Goal: Transaction & Acquisition: Book appointment/travel/reservation

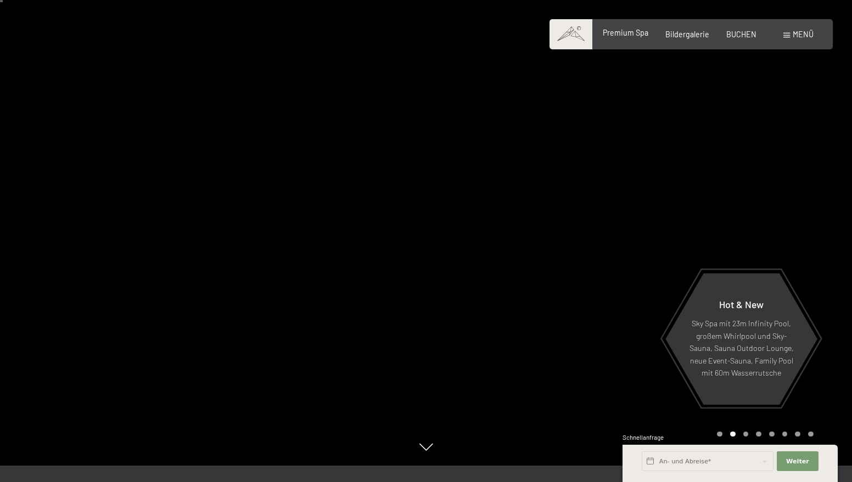
scroll to position [16, 1]
click at [629, 33] on span "Premium Spa" at bounding box center [626, 32] width 46 height 9
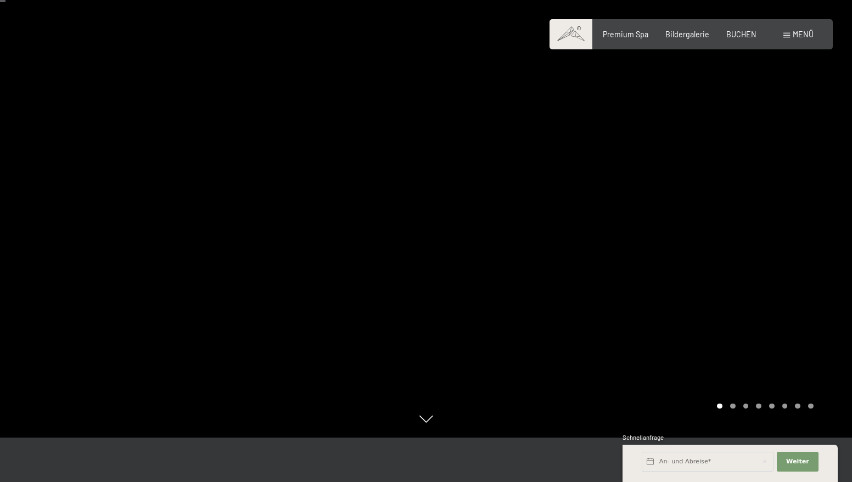
scroll to position [44, 1]
click at [736, 232] on div at bounding box center [639, 197] width 426 height 482
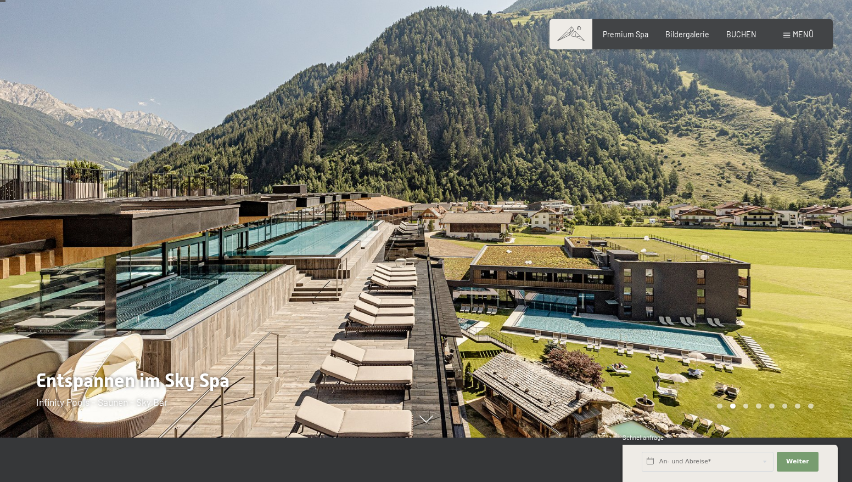
click at [775, 234] on div at bounding box center [639, 197] width 426 height 482
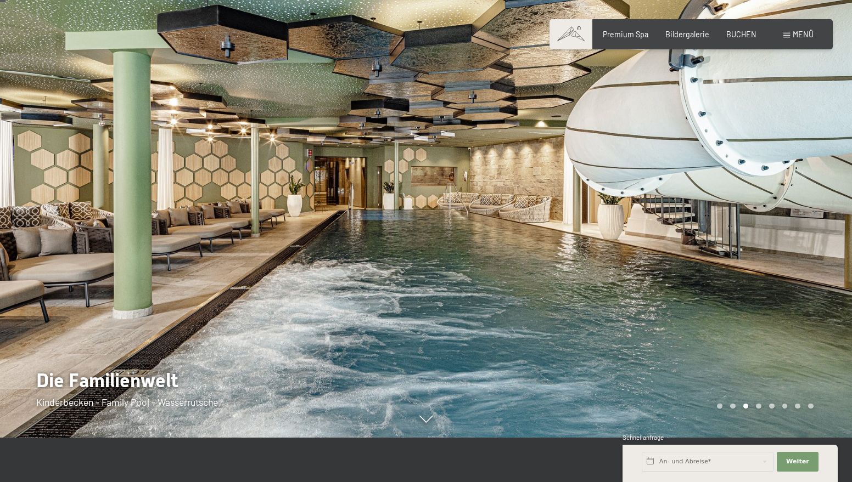
click at [775, 234] on div at bounding box center [639, 197] width 426 height 482
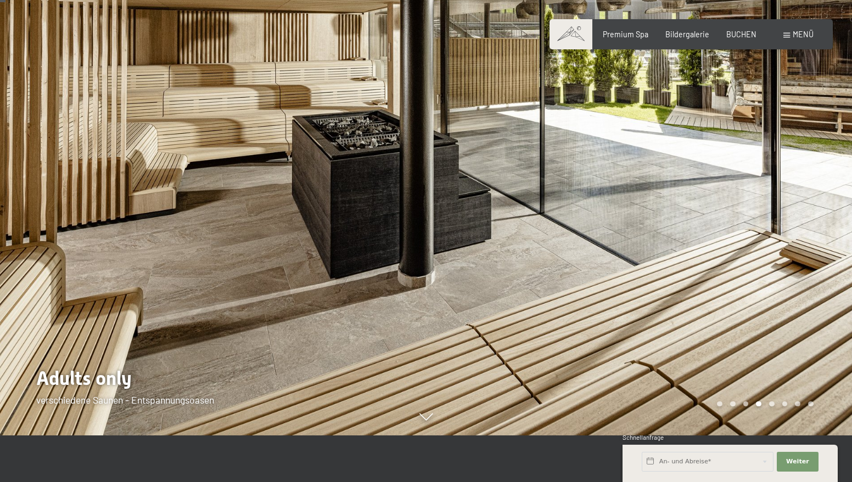
click at [775, 234] on div at bounding box center [639, 194] width 426 height 482
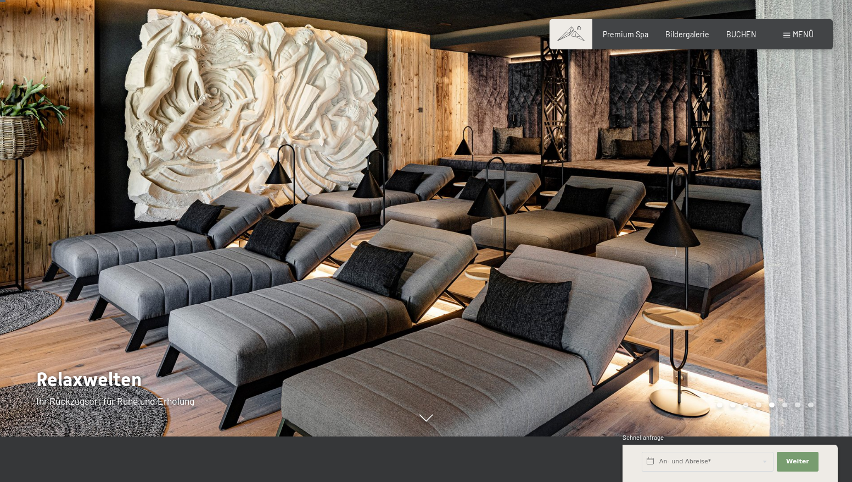
click at [775, 234] on div at bounding box center [639, 195] width 426 height 482
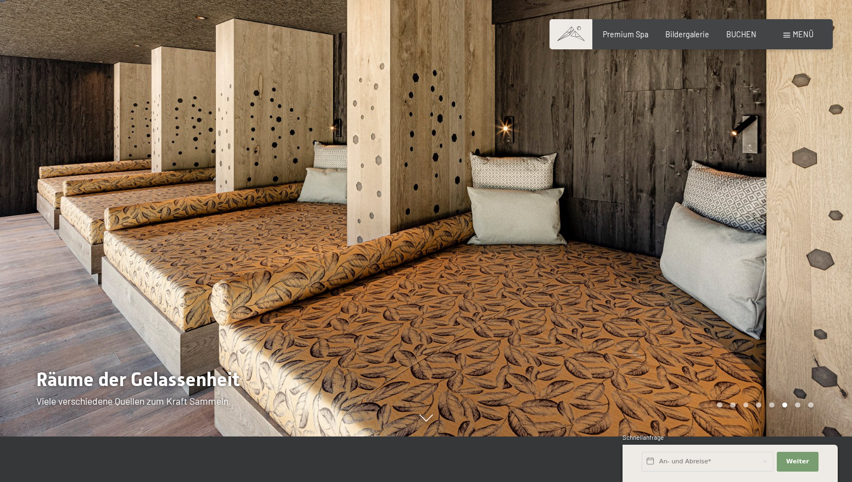
click at [775, 234] on div at bounding box center [639, 195] width 426 height 482
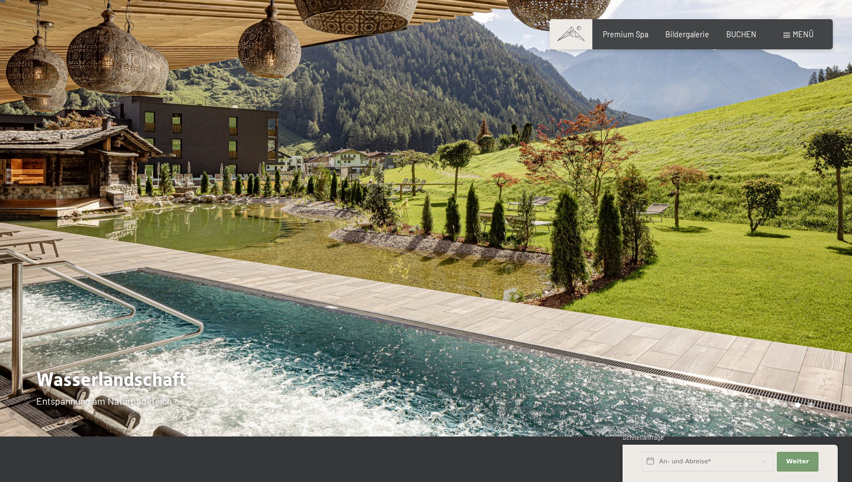
click at [775, 234] on div at bounding box center [639, 195] width 426 height 482
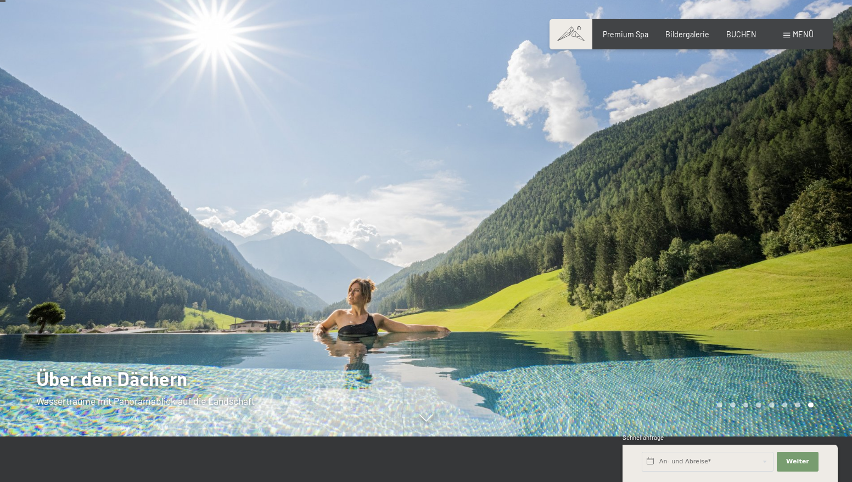
scroll to position [45, 1]
click at [775, 234] on div at bounding box center [639, 196] width 426 height 482
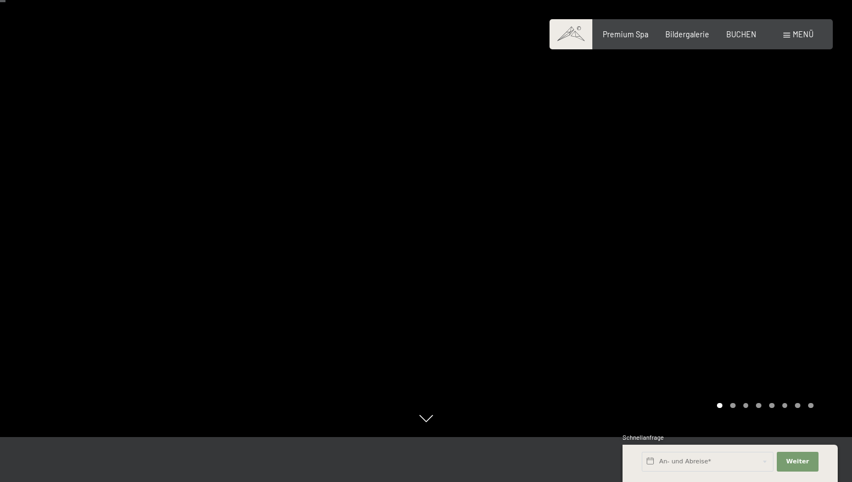
click at [775, 234] on div at bounding box center [639, 196] width 426 height 482
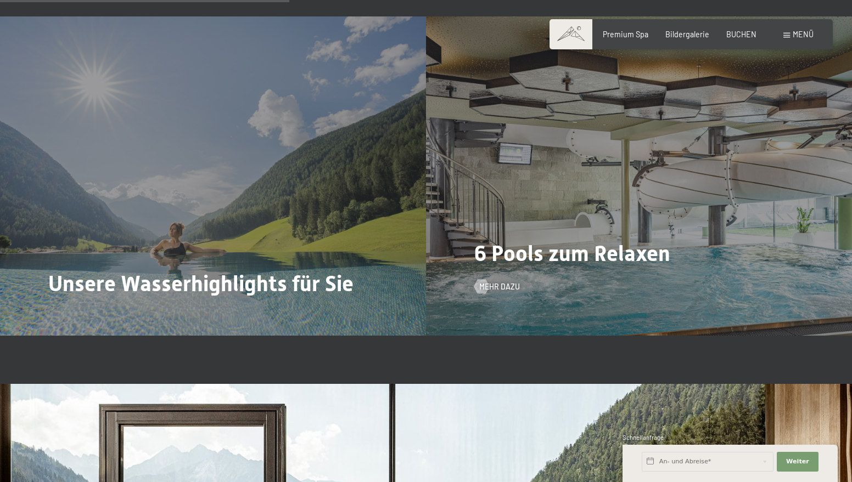
scroll to position [2410, 0]
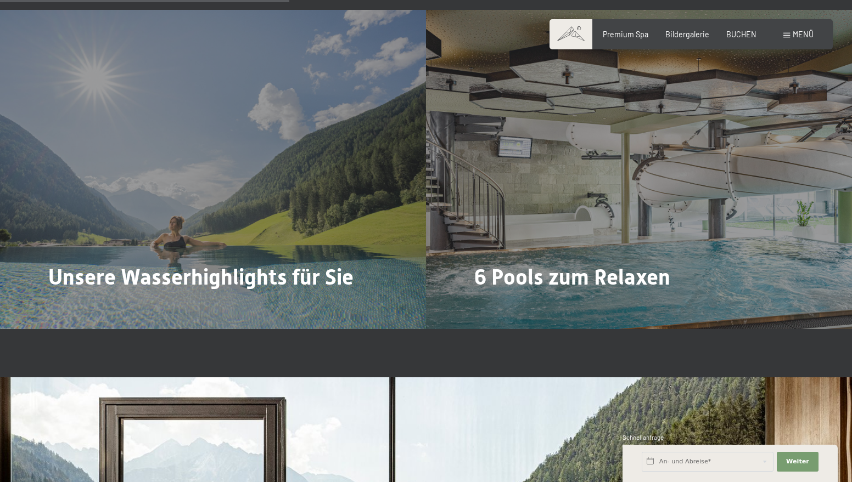
drag, startPoint x: 68, startPoint y: 290, endPoint x: 76, endPoint y: 288, distance: 8.7
click at [69, 305] on span "Mehr dazu" at bounding box center [73, 310] width 41 height 11
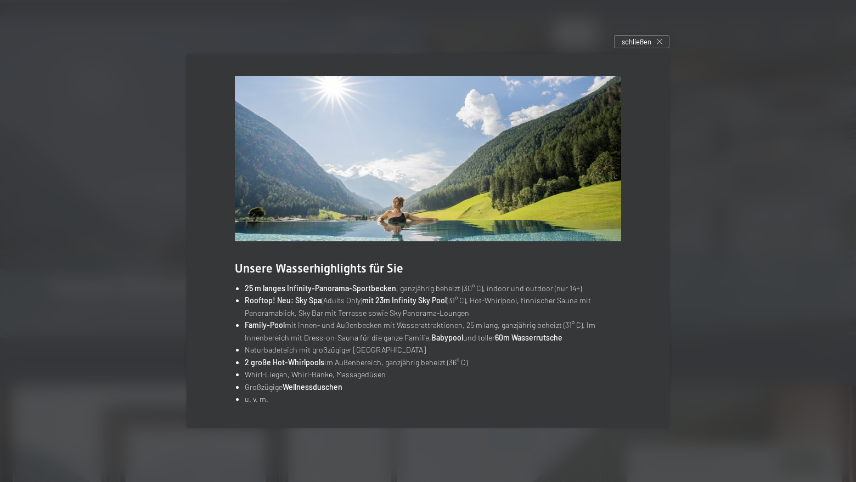
click at [627, 42] on span "schließen" at bounding box center [637, 42] width 30 height 10
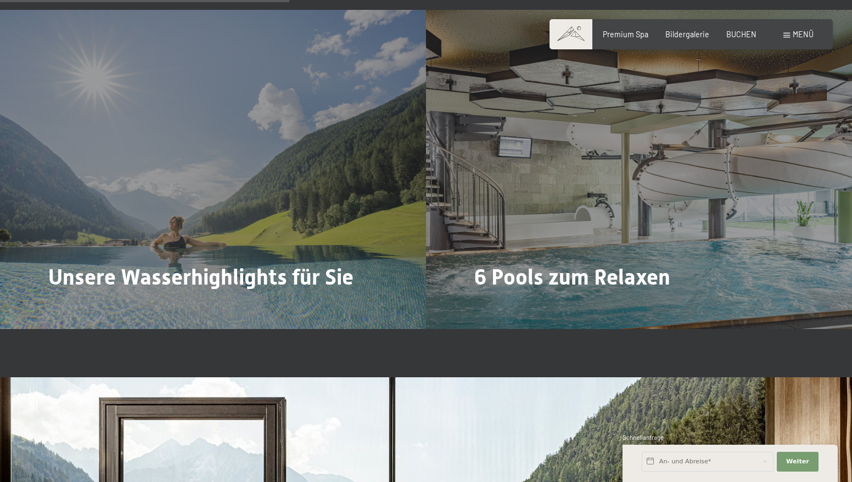
click at [494, 305] on span "Mehr dazu" at bounding box center [499, 310] width 41 height 11
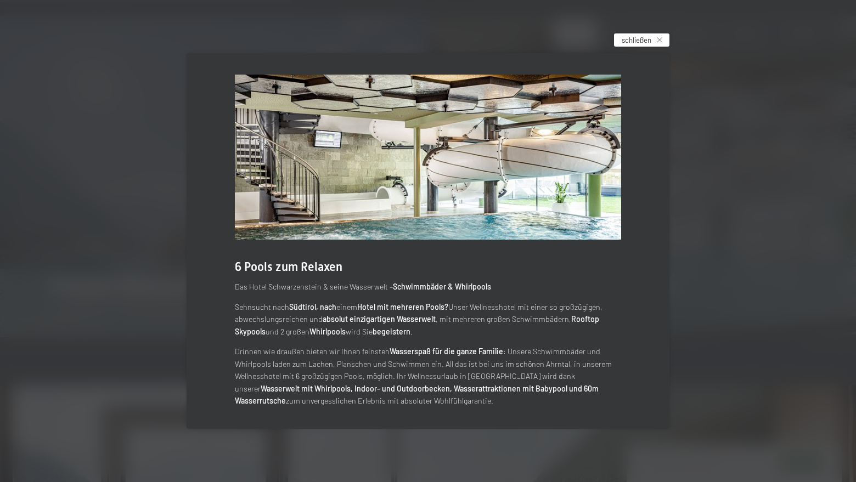
click at [649, 41] on span "schließen" at bounding box center [637, 40] width 30 height 10
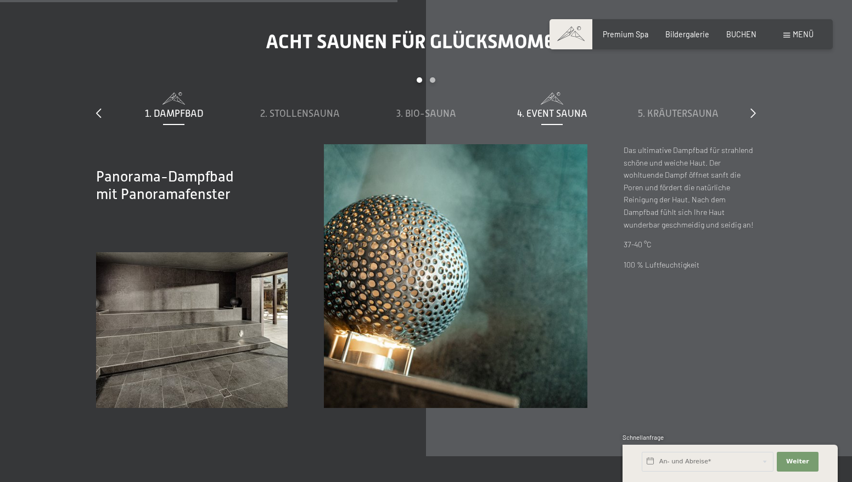
scroll to position [3307, 0]
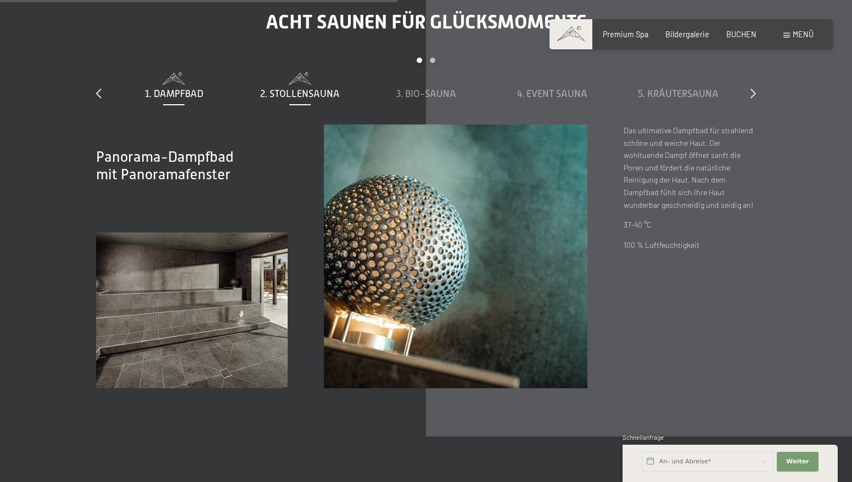
click at [323, 99] on span "2. Stollensauna" at bounding box center [300, 93] width 80 height 11
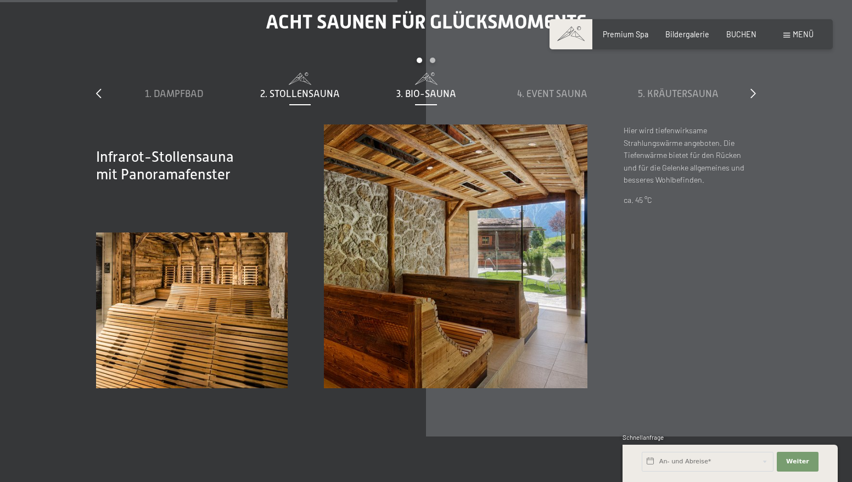
click at [418, 99] on span "3. Bio-Sauna" at bounding box center [426, 93] width 60 height 11
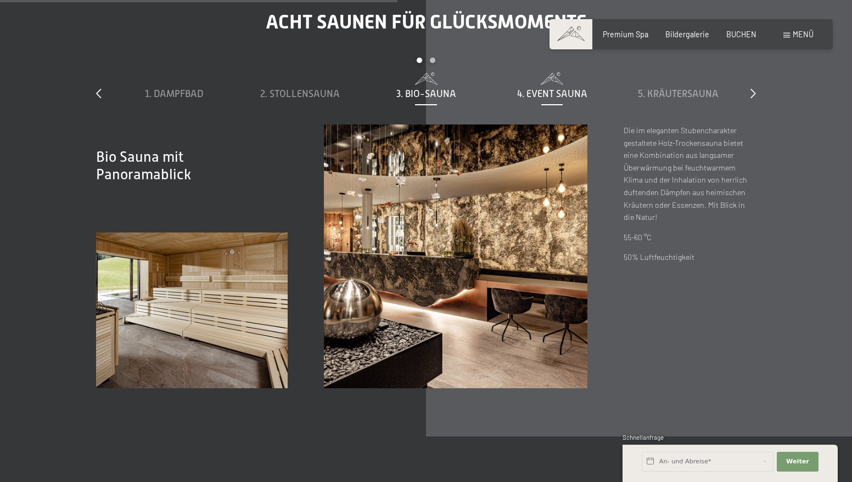
click at [561, 99] on span "4. Event Sauna" at bounding box center [552, 93] width 70 height 11
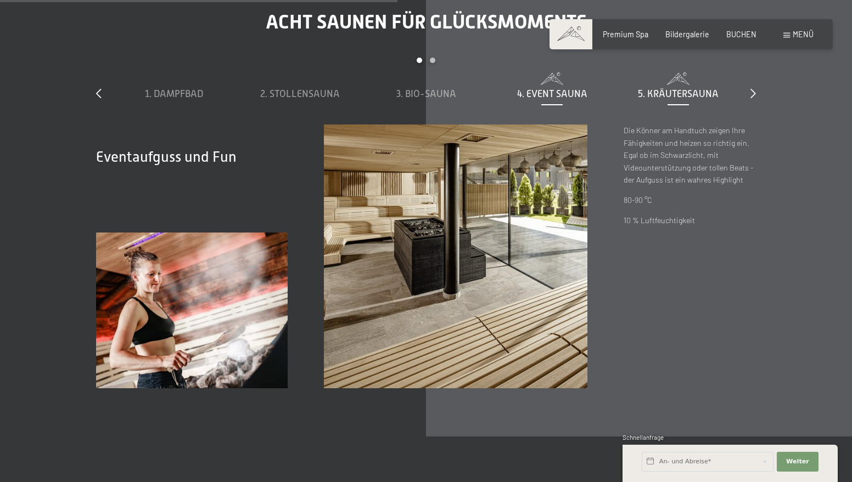
click at [657, 99] on span "5. Kräutersauna" at bounding box center [678, 93] width 81 height 11
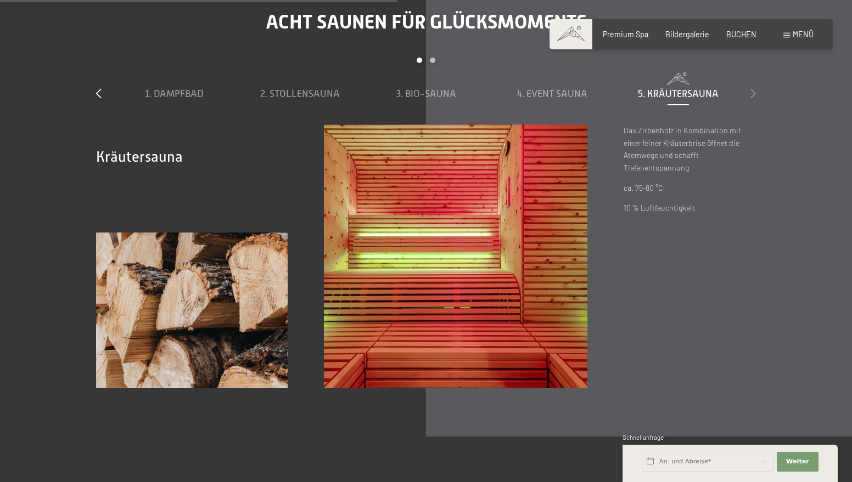
click at [755, 98] on icon at bounding box center [752, 93] width 5 height 10
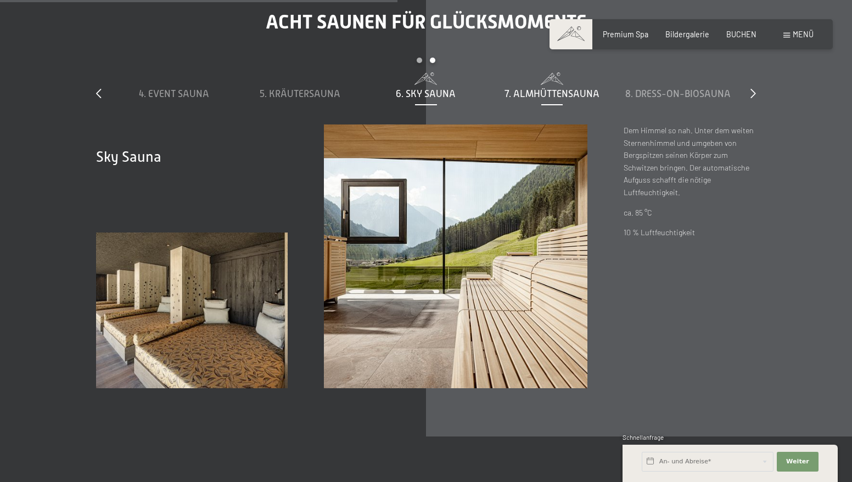
click at [588, 99] on span "7. Almhüttensauna" at bounding box center [551, 93] width 95 height 11
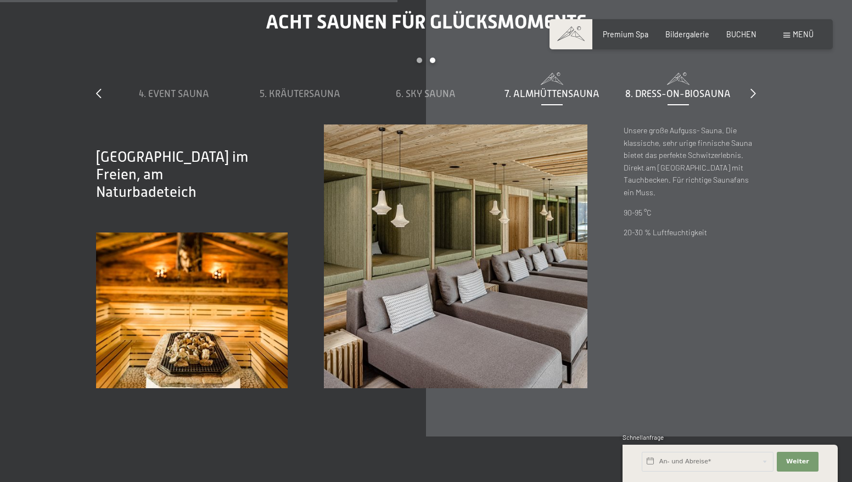
click at [655, 99] on span "8. Dress-on-Biosauna" at bounding box center [677, 93] width 105 height 11
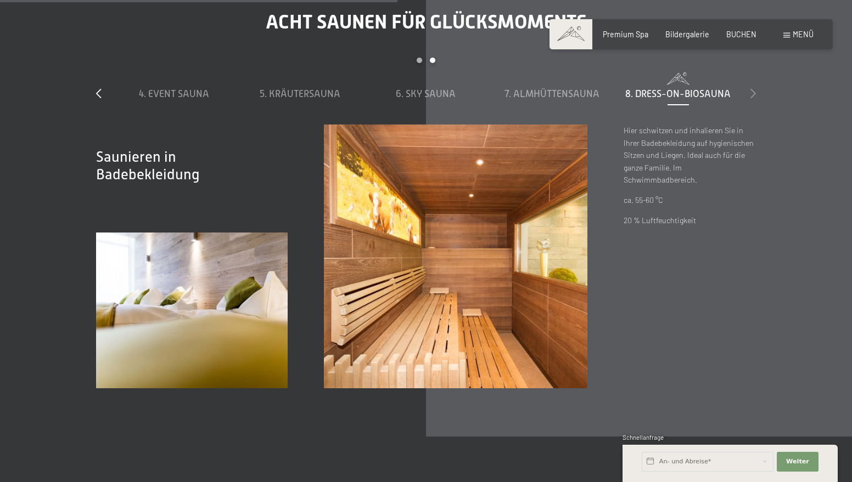
click at [755, 98] on icon at bounding box center [752, 93] width 5 height 10
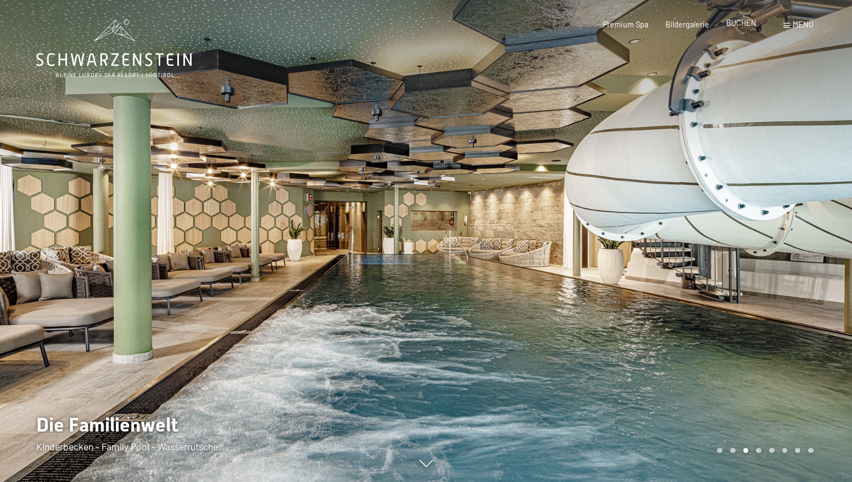
scroll to position [0, 0]
click at [750, 24] on span "BUCHEN" at bounding box center [741, 22] width 30 height 9
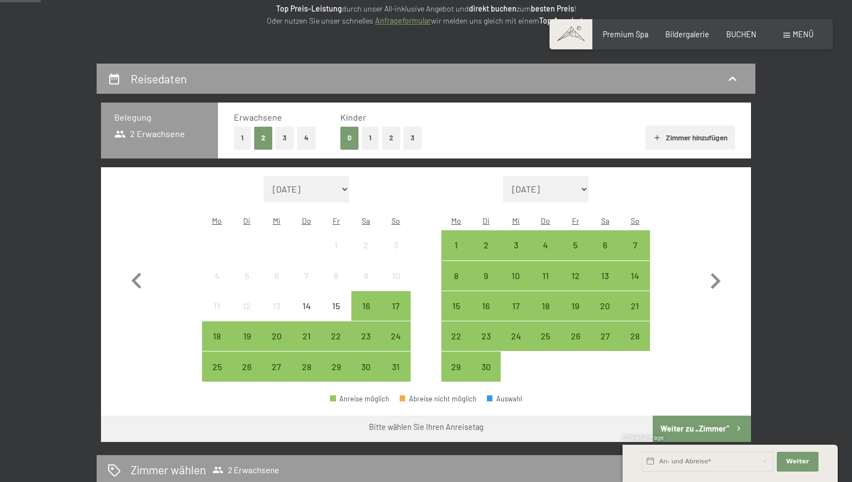
scroll to position [172, 0]
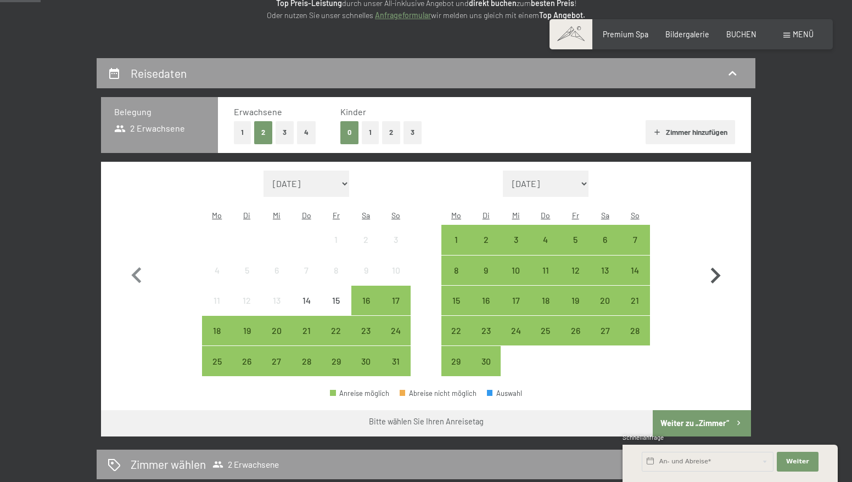
click at [722, 267] on icon "button" at bounding box center [715, 276] width 32 height 32
select select "2025-09-01"
select select "2025-10-01"
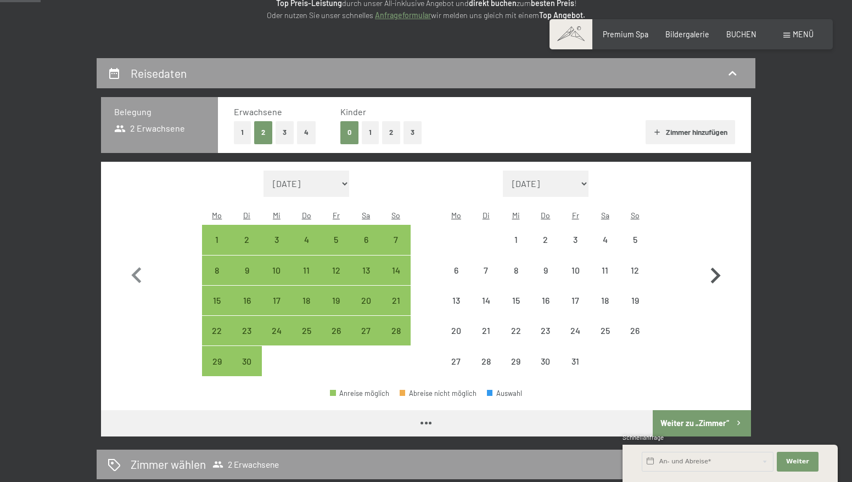
select select "2025-09-01"
select select "2025-10-01"
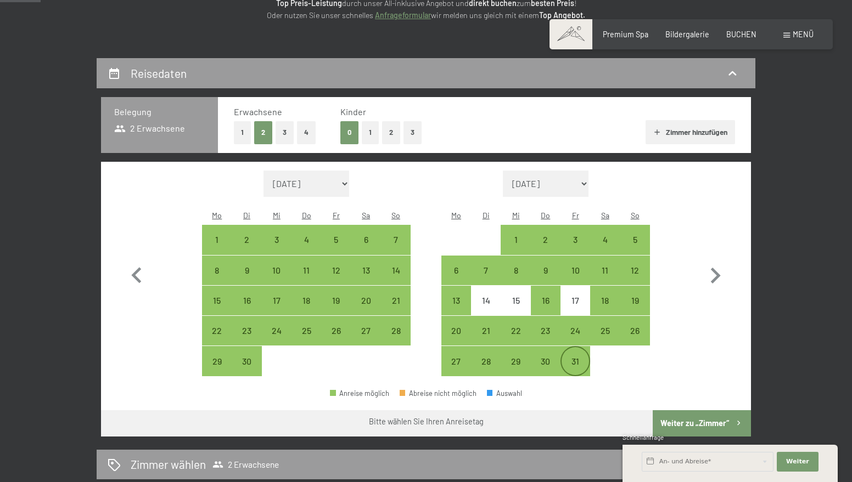
click at [575, 357] on div "31" at bounding box center [574, 370] width 27 height 27
select select "2025-09-01"
select select "2025-10-01"
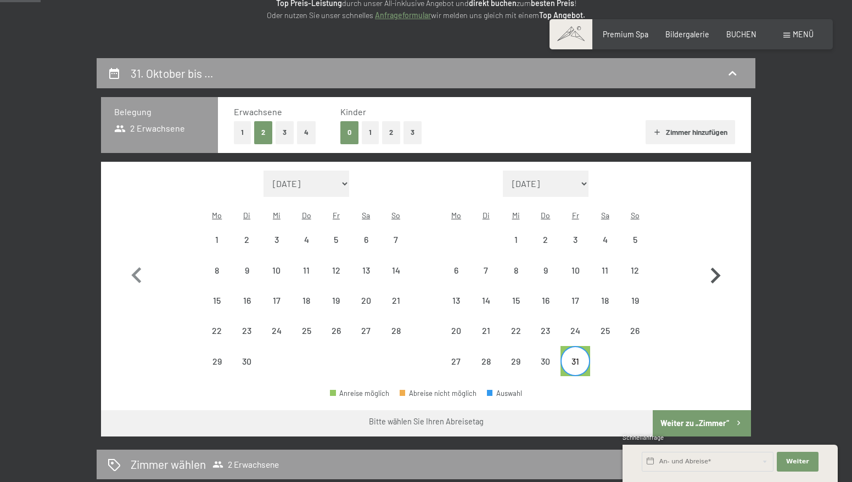
click at [713, 268] on icon "button" at bounding box center [715, 276] width 32 height 32
select select "2025-10-01"
select select "2025-11-01"
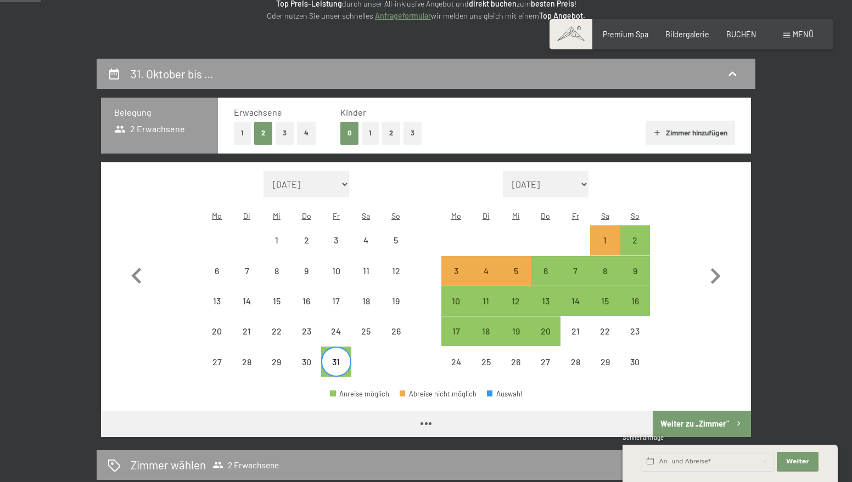
scroll to position [170, 0]
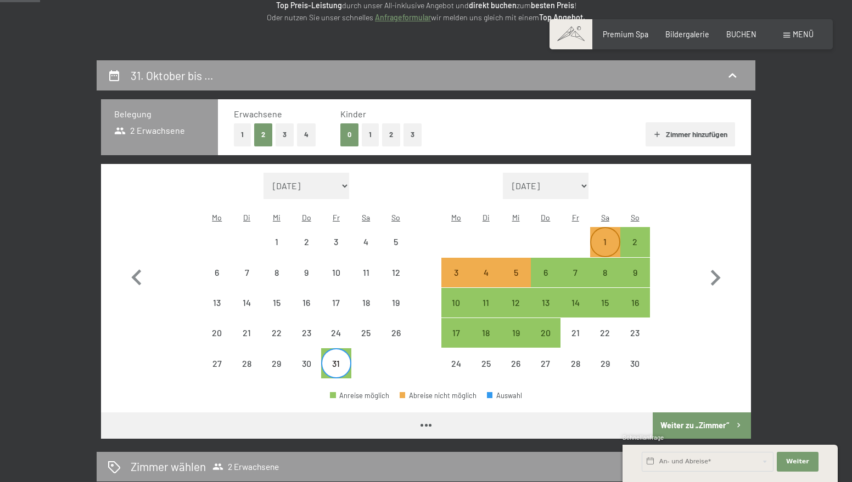
select select "2025-10-01"
select select "2025-11-01"
click at [311, 359] on div "30" at bounding box center [305, 372] width 27 height 27
select select "2025-10-01"
select select "2025-11-01"
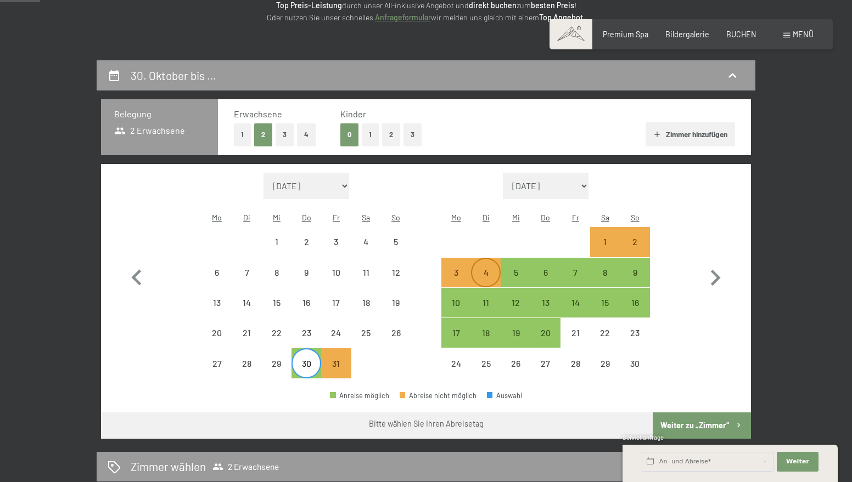
click at [481, 268] on div "4" at bounding box center [485, 281] width 27 height 27
select select "2025-10-01"
select select "2025-11-01"
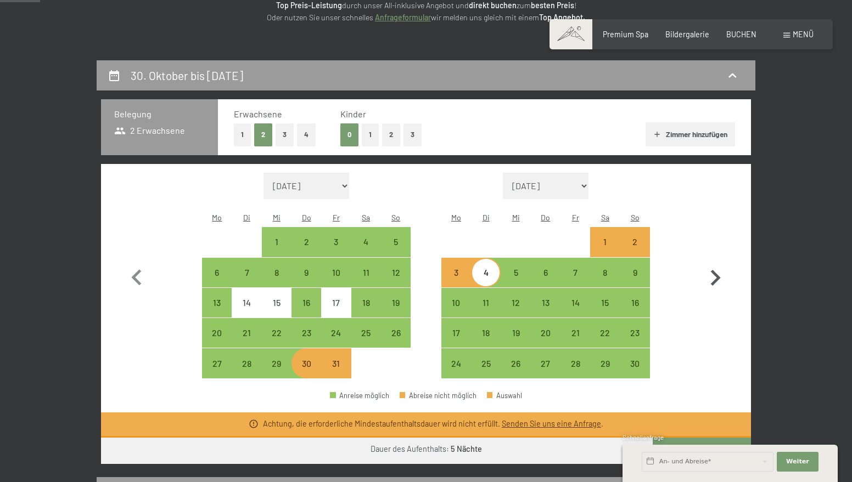
click at [715, 232] on button "button" at bounding box center [715, 276] width 32 height 206
select select "2025-11-01"
select select "2025-12-01"
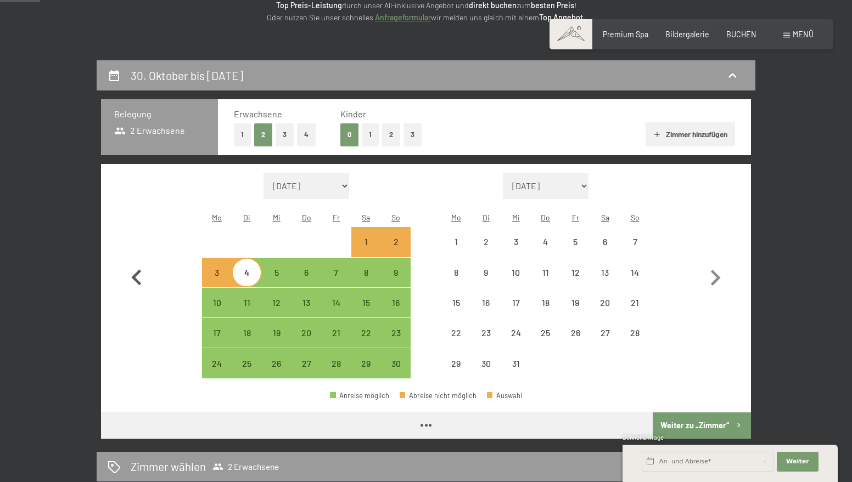
select select "2025-11-01"
select select "2025-12-01"
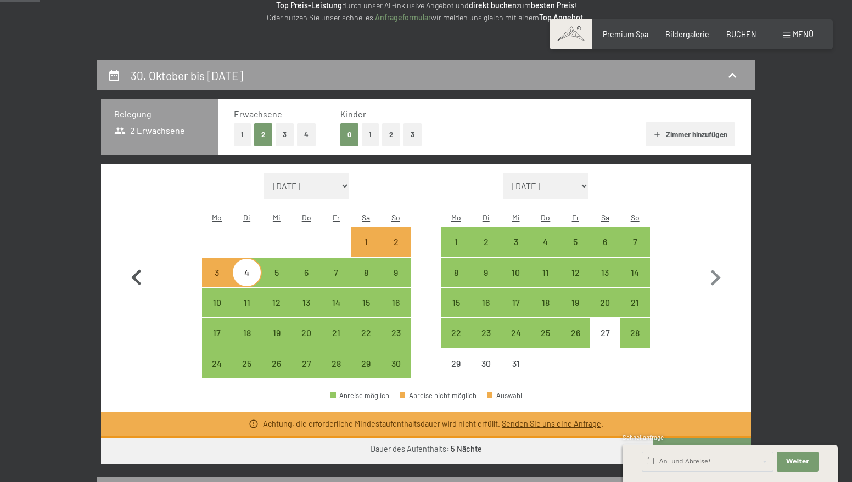
drag, startPoint x: 140, startPoint y: 298, endPoint x: 141, endPoint y: 290, distance: 7.7
click at [140, 298] on button "button" at bounding box center [137, 276] width 32 height 206
select select "2025-10-01"
select select "2025-11-01"
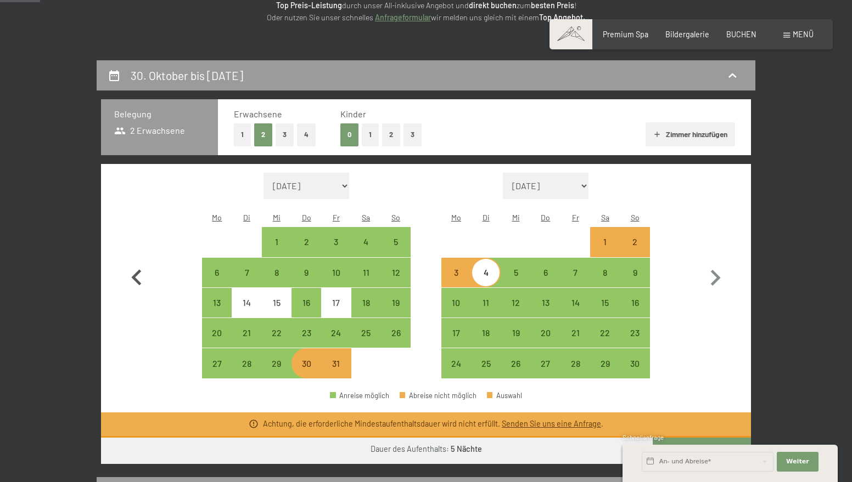
click at [140, 269] on icon "button" at bounding box center [136, 277] width 10 height 16
select select "2025-09-01"
select select "2025-10-01"
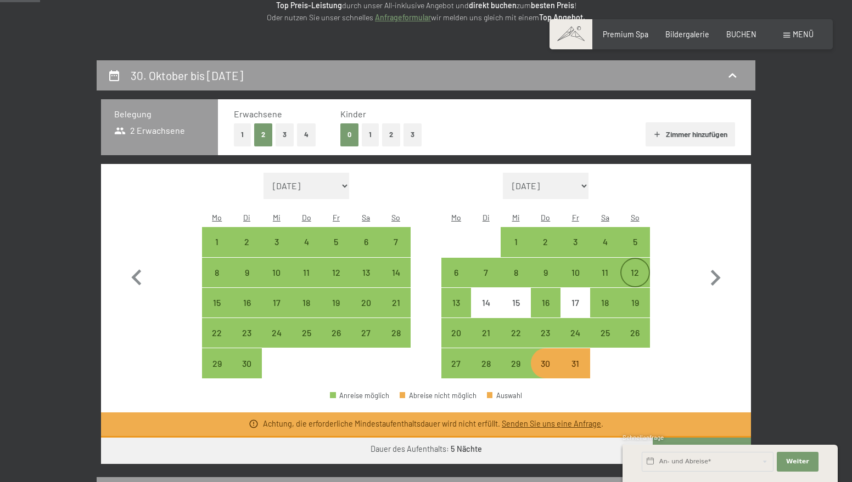
click at [642, 259] on div "12" at bounding box center [634, 272] width 27 height 27
select select "2025-09-01"
select select "2025-10-01"
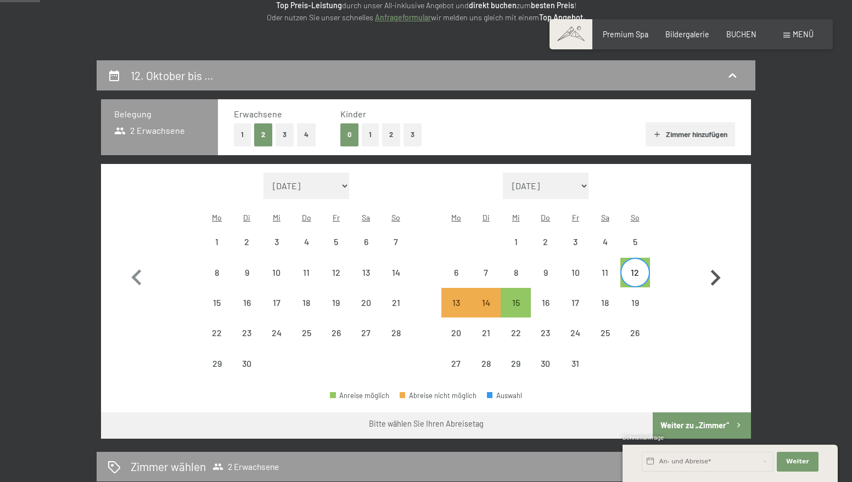
click at [712, 271] on icon "button" at bounding box center [715, 278] width 32 height 32
select select "2025-10-01"
select select "2025-11-01"
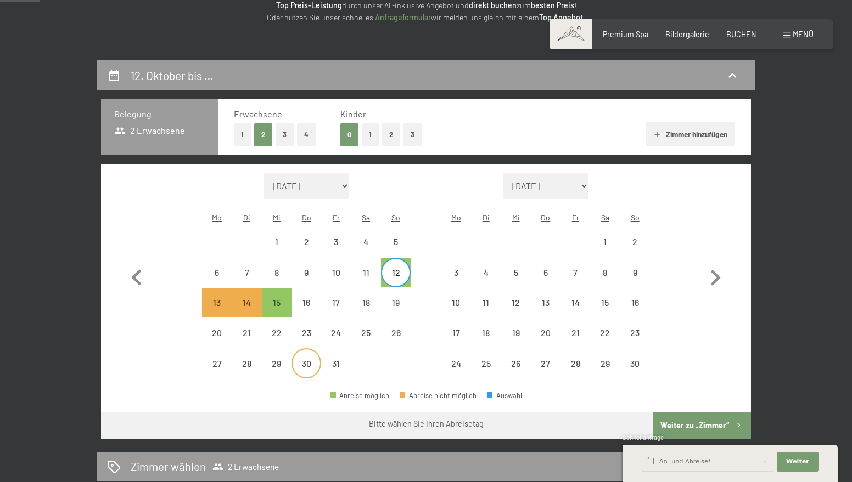
click at [310, 359] on div "30" at bounding box center [305, 372] width 27 height 27
select select "2025-10-01"
select select "2025-11-01"
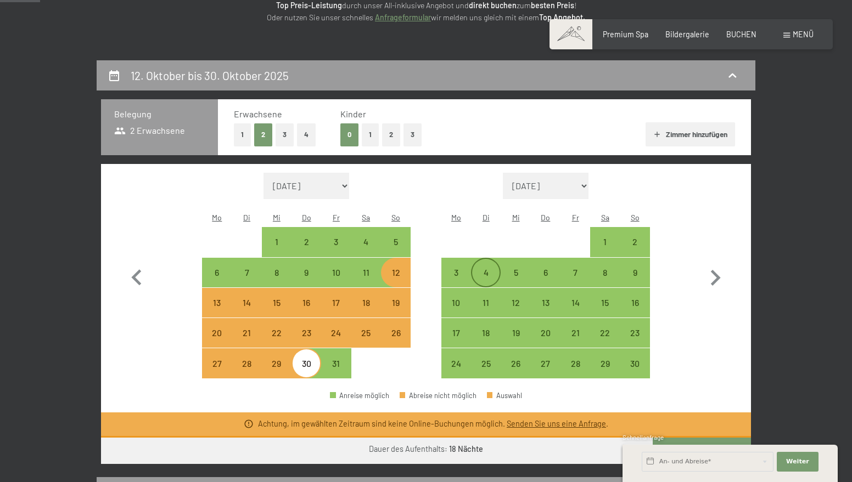
click at [484, 268] on div "4" at bounding box center [485, 281] width 27 height 27
select select "2025-10-01"
select select "2025-11-01"
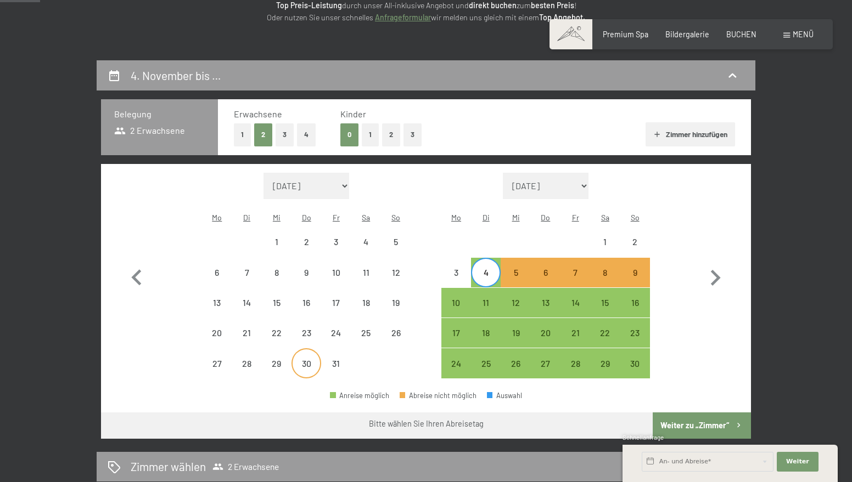
click at [310, 359] on div "30" at bounding box center [305, 372] width 27 height 27
select select "2025-10-01"
select select "2025-11-01"
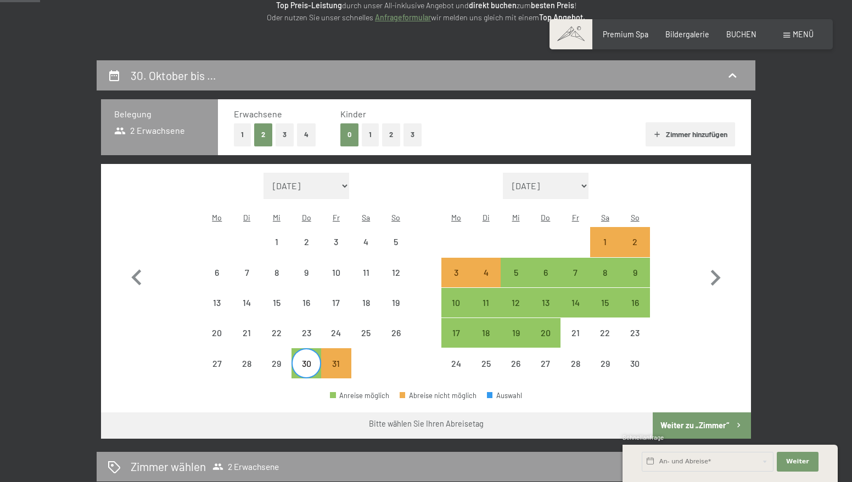
click at [310, 359] on div "30" at bounding box center [305, 372] width 27 height 27
select select "2025-10-01"
select select "2025-11-01"
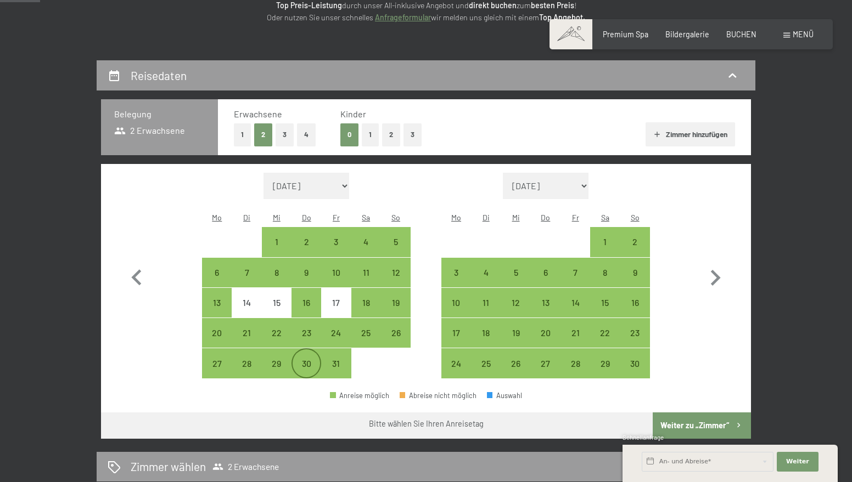
click at [310, 359] on div "30" at bounding box center [305, 372] width 27 height 27
select select "2025-10-01"
select select "2025-11-01"
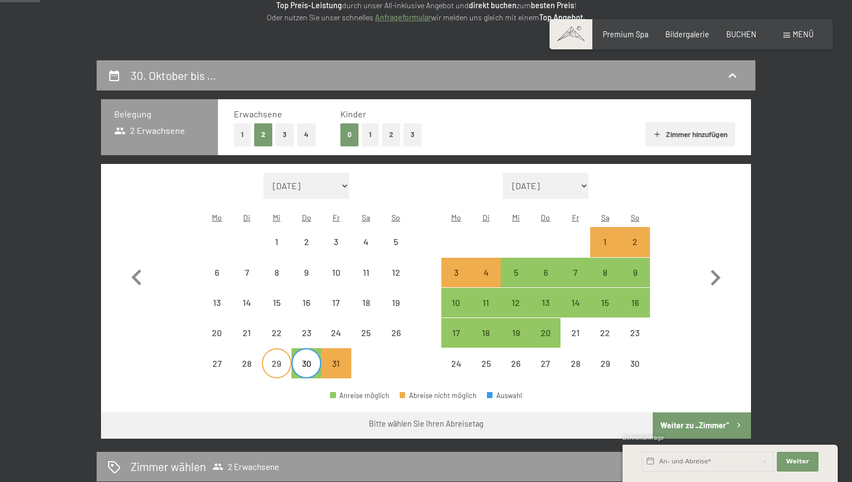
click at [281, 359] on div "29" at bounding box center [276, 372] width 27 height 27
select select "2025-10-01"
select select "2025-11-01"
click at [280, 359] on div "29" at bounding box center [276, 372] width 27 height 27
select select "2025-10-01"
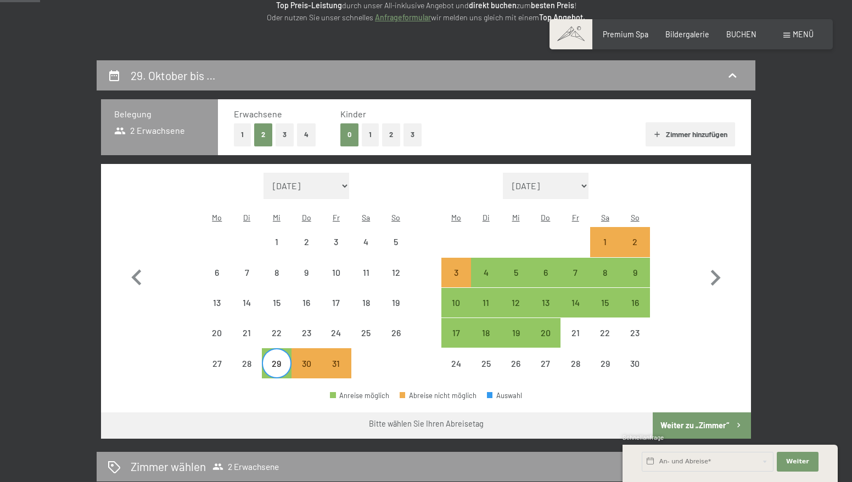
select select "2025-11-01"
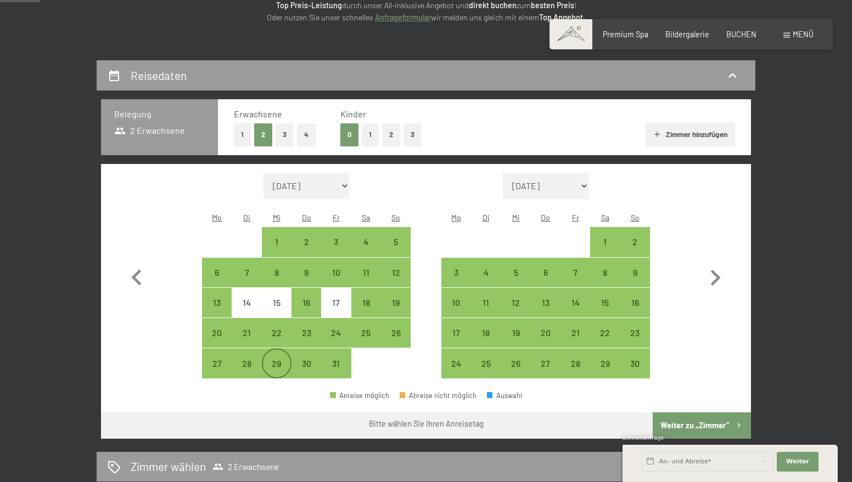
click at [276, 359] on div "29" at bounding box center [276, 372] width 27 height 27
select select "2025-10-01"
select select "2025-11-01"
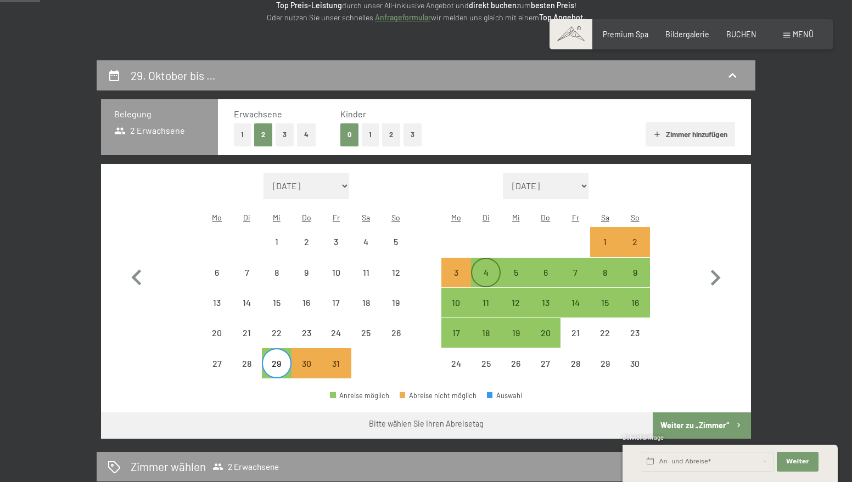
click at [490, 268] on div "4" at bounding box center [485, 281] width 27 height 27
select select "2025-10-01"
select select "2025-11-01"
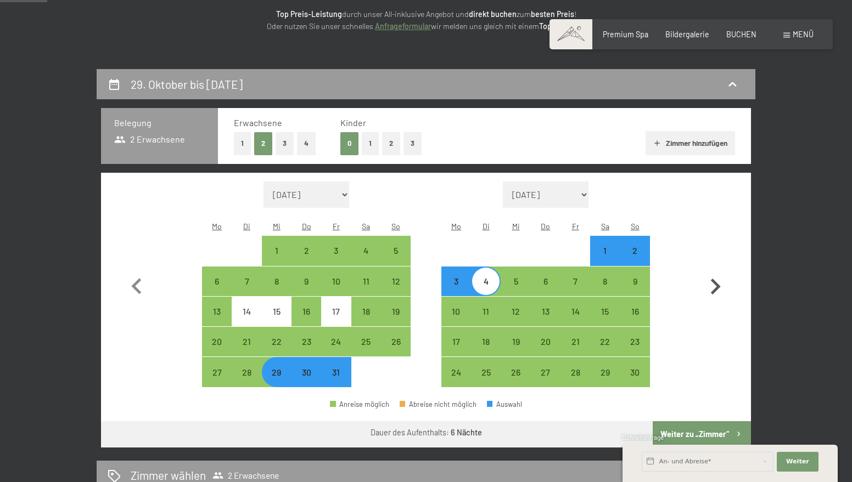
scroll to position [159, 0]
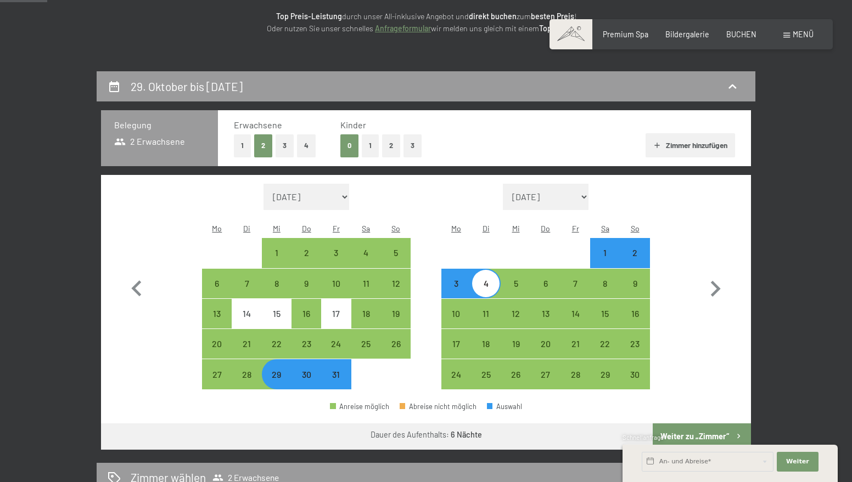
click at [248, 142] on button "1" at bounding box center [242, 145] width 17 height 22
select select "2025-10-01"
select select "2025-11-01"
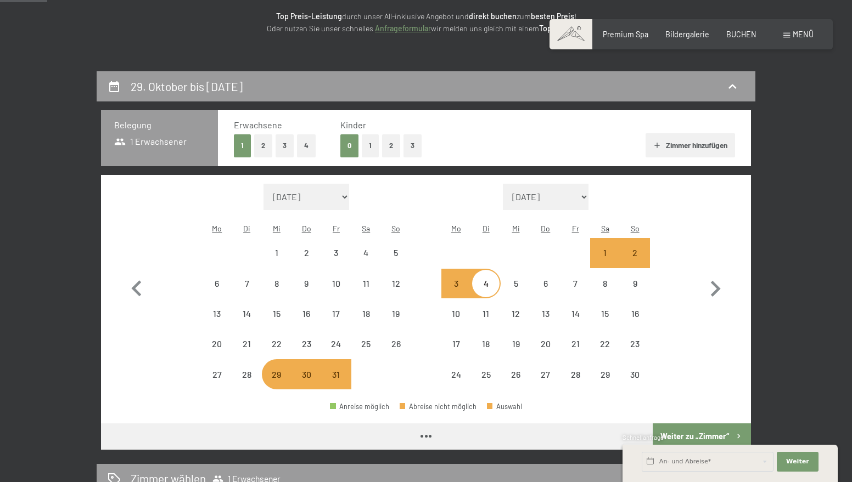
select select "2025-10-01"
select select "2025-11-01"
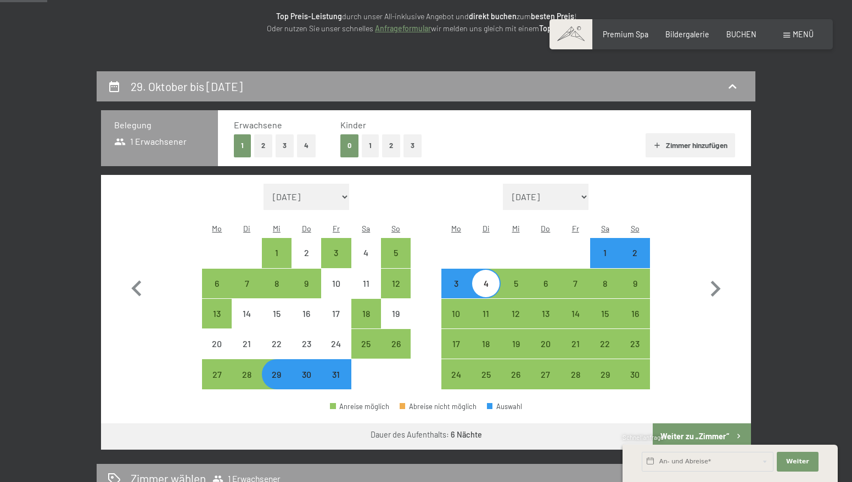
click at [328, 370] on div "31" at bounding box center [335, 383] width 27 height 27
select select "2025-10-01"
select select "2025-11-01"
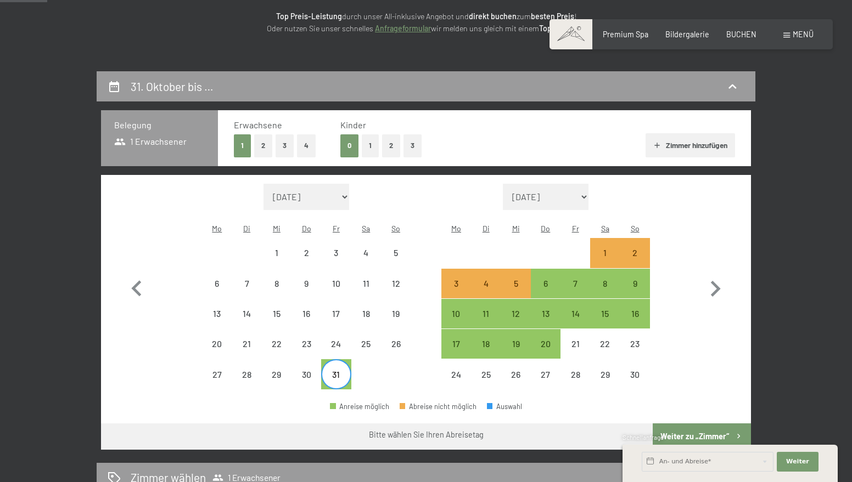
click at [335, 370] on div "31" at bounding box center [335, 383] width 27 height 27
select select "2025-10-01"
select select "2025-11-01"
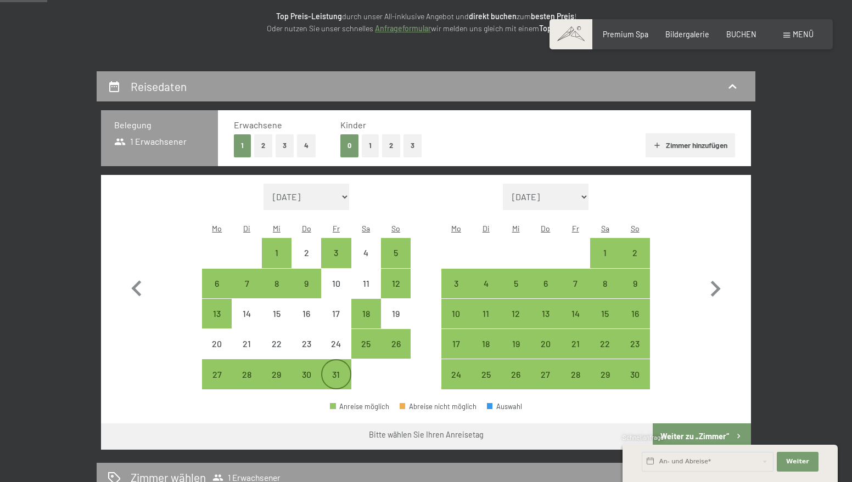
scroll to position [161, 0]
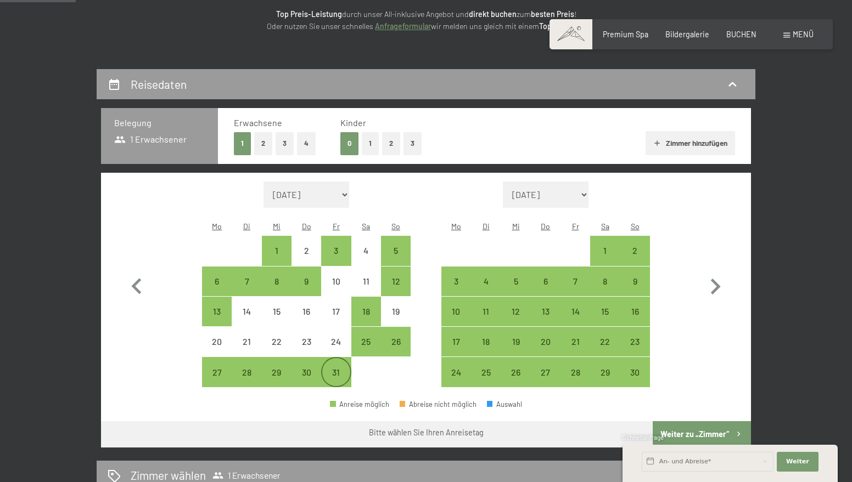
click at [335, 368] on div "31" at bounding box center [335, 381] width 27 height 27
select select "2025-10-01"
select select "2025-11-01"
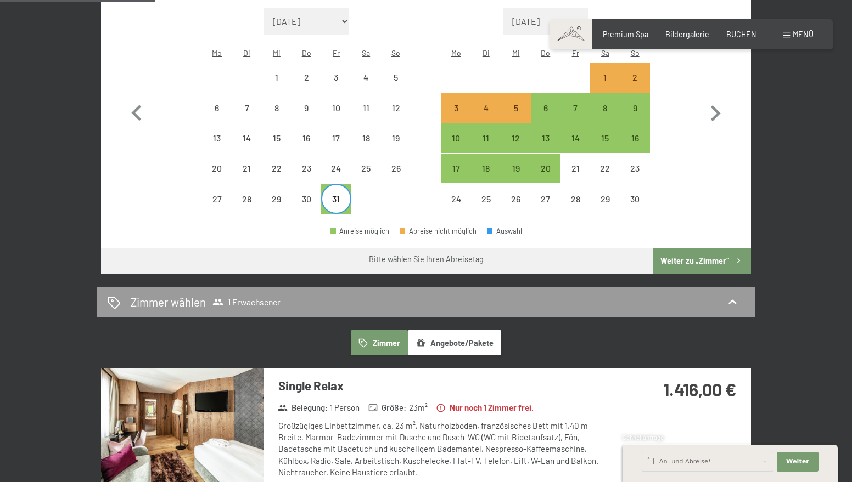
scroll to position [331, 0]
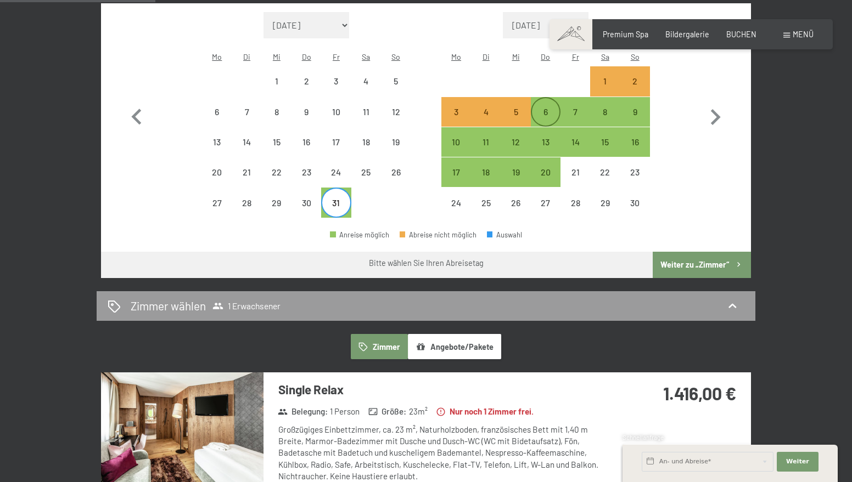
click at [542, 108] on div "6" at bounding box center [545, 121] width 27 height 27
select select "2025-10-01"
select select "2025-11-01"
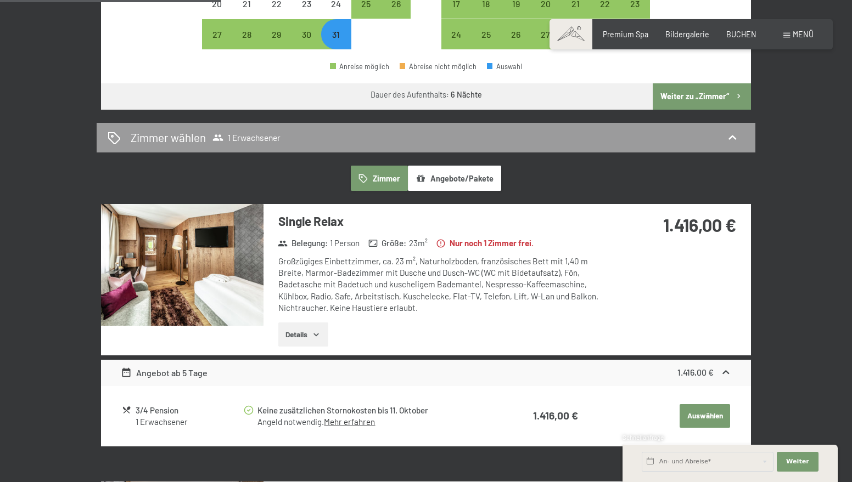
scroll to position [510, 0]
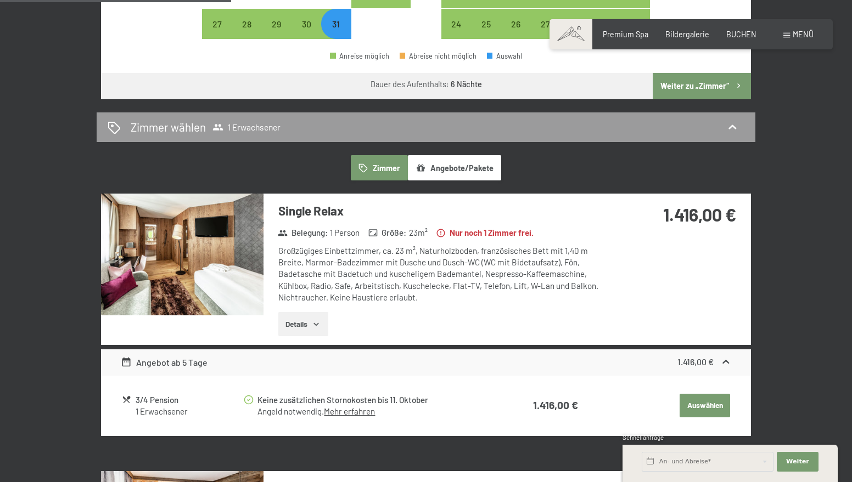
click at [314, 320] on icon "button" at bounding box center [316, 324] width 9 height 9
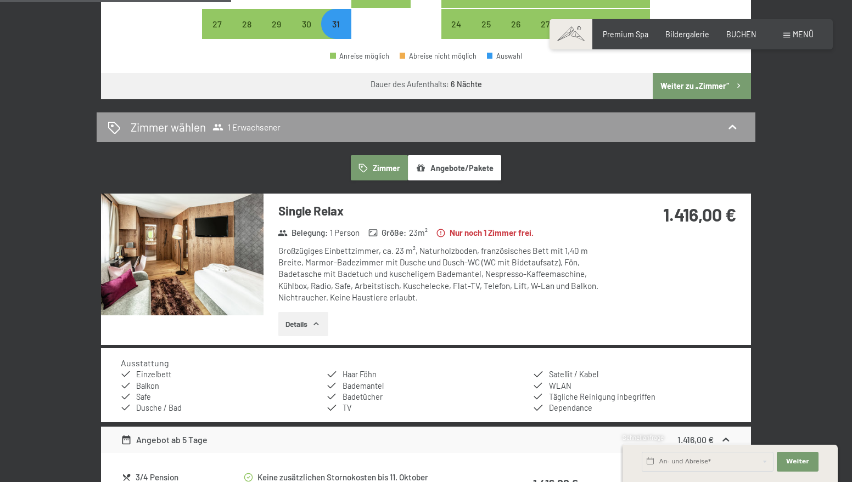
click at [314, 320] on icon "button" at bounding box center [316, 324] width 9 height 9
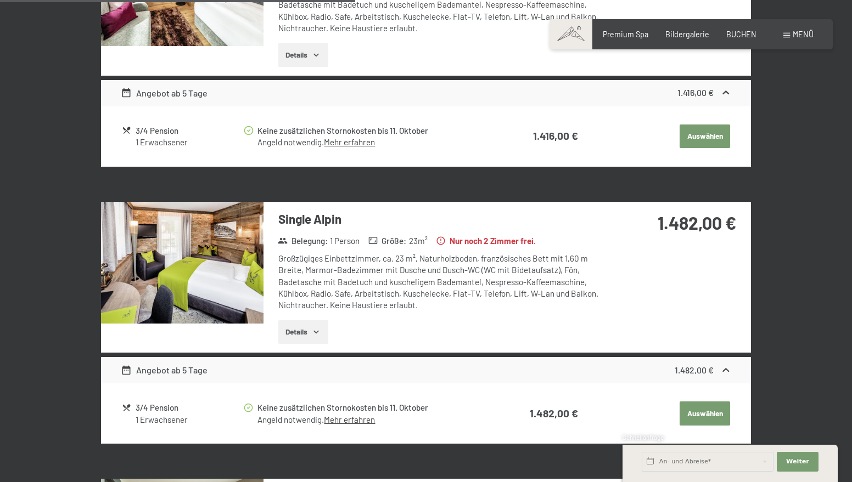
scroll to position [778, 0]
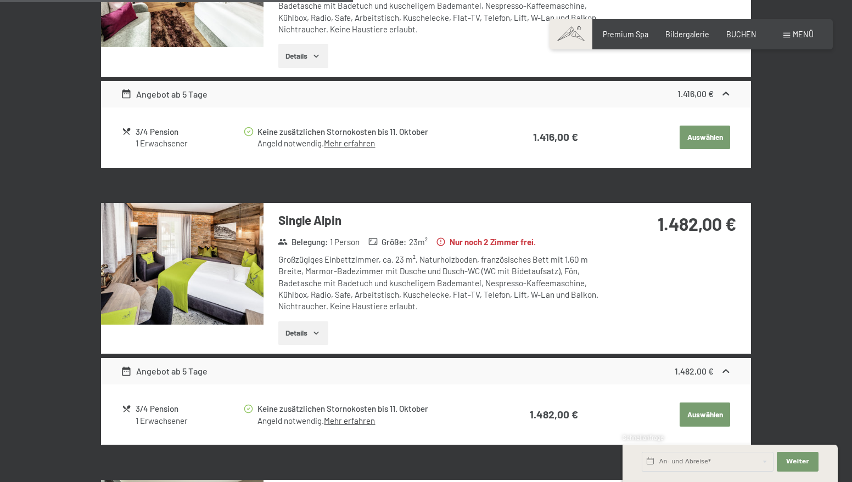
click at [185, 249] on img at bounding box center [182, 264] width 162 height 122
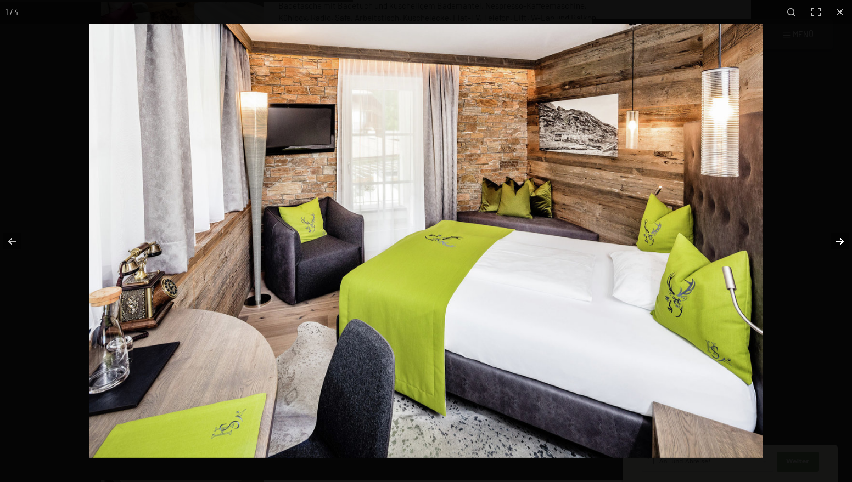
click at [839, 243] on button "button" at bounding box center [832, 241] width 38 height 55
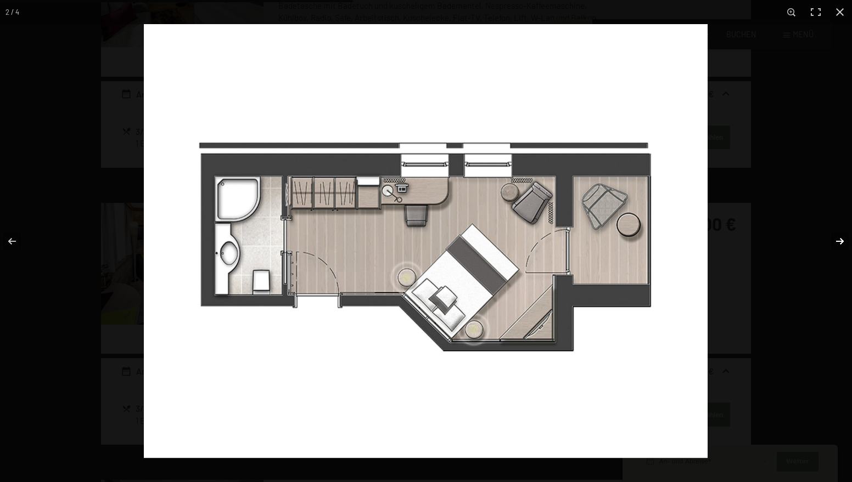
click at [840, 243] on button "button" at bounding box center [832, 241] width 38 height 55
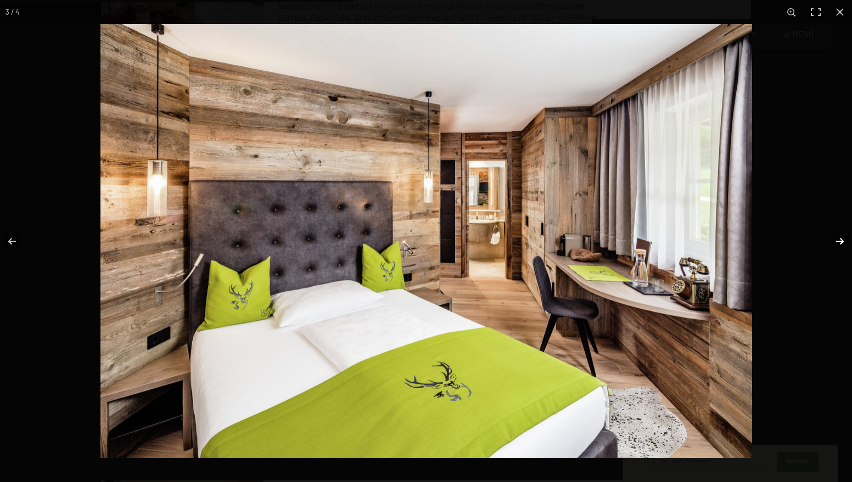
click at [840, 243] on button "button" at bounding box center [832, 241] width 38 height 55
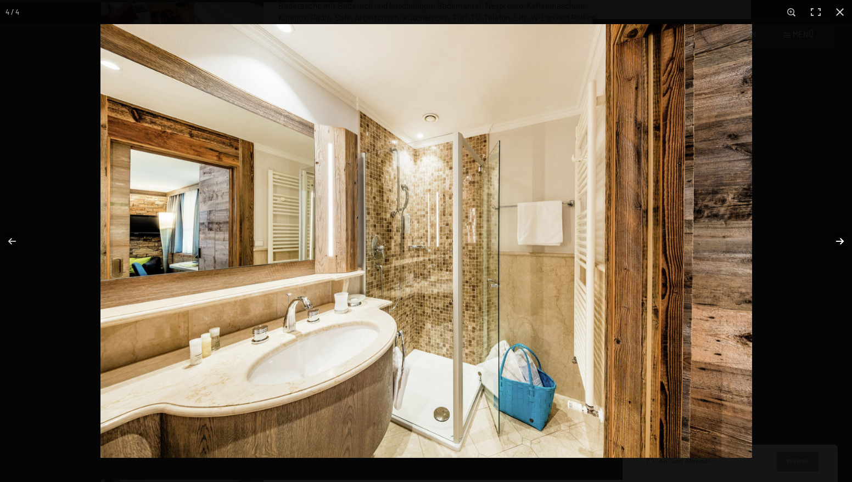
click at [840, 243] on button "button" at bounding box center [832, 241] width 38 height 55
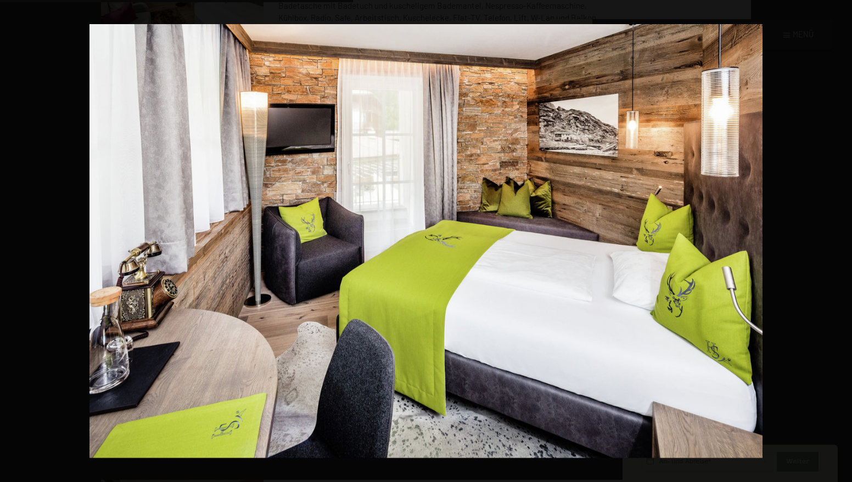
click at [840, 243] on button "button" at bounding box center [832, 241] width 38 height 55
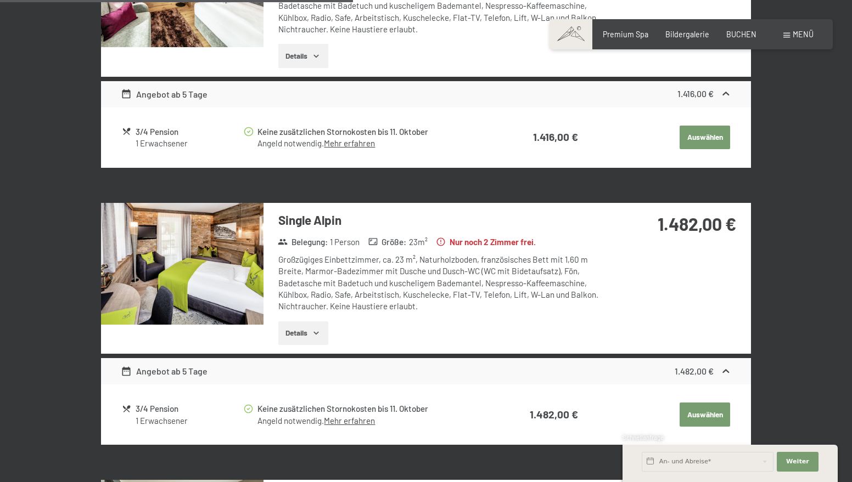
click at [0, 0] on button "button" at bounding box center [0, 0] width 0 height 0
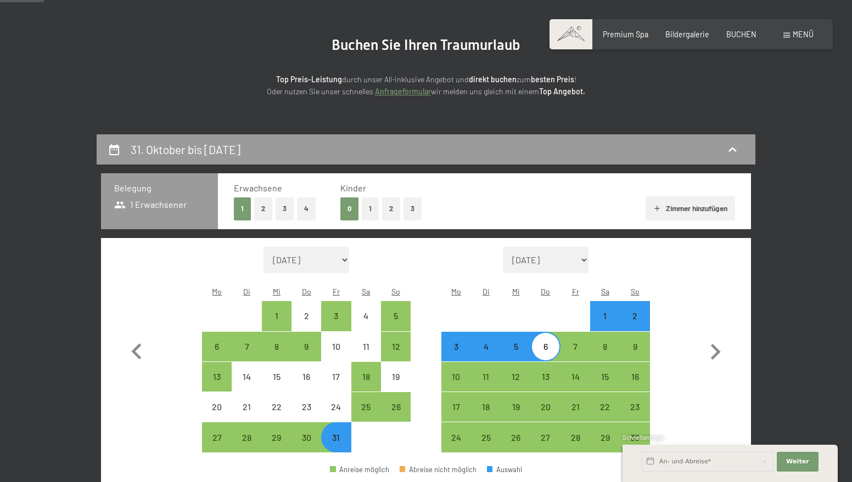
scroll to position [95, 0]
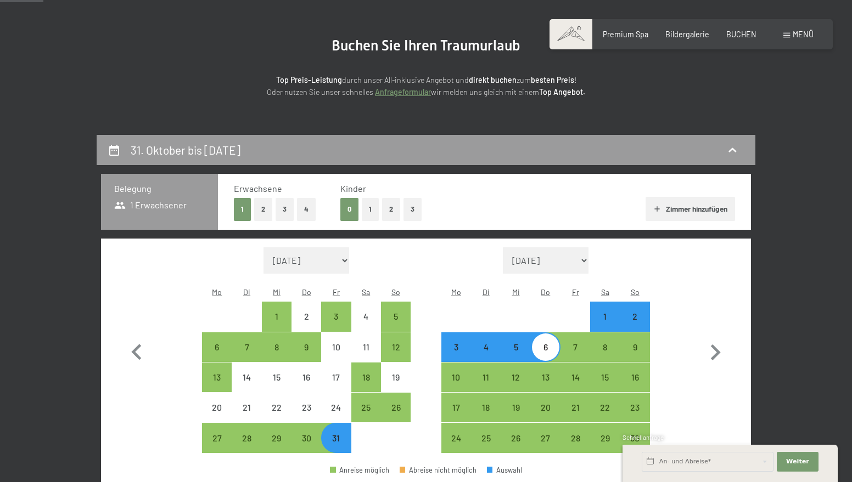
click at [266, 208] on button "2" at bounding box center [263, 209] width 18 height 22
select select "2025-10-01"
select select "2025-11-01"
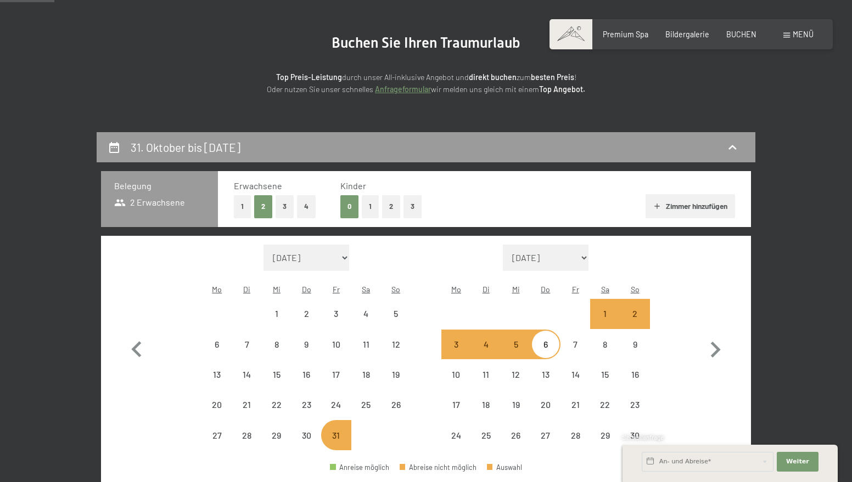
scroll to position [99, 0]
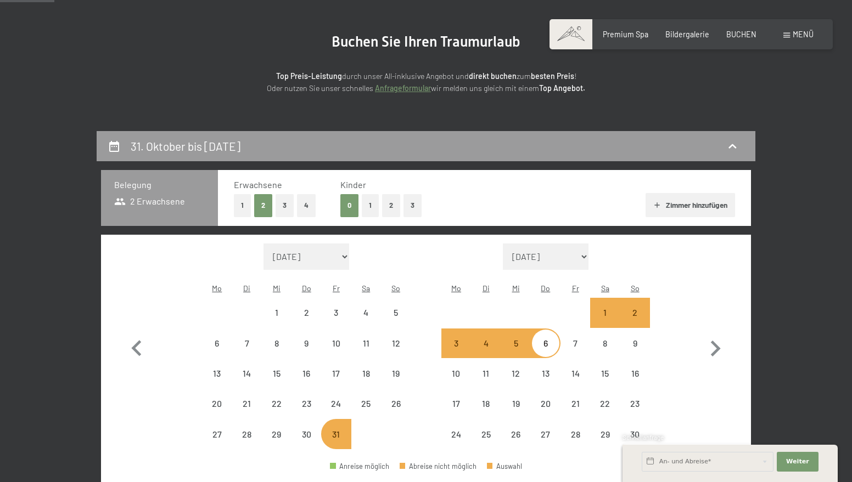
select select "2025-10-01"
select select "2025-11-01"
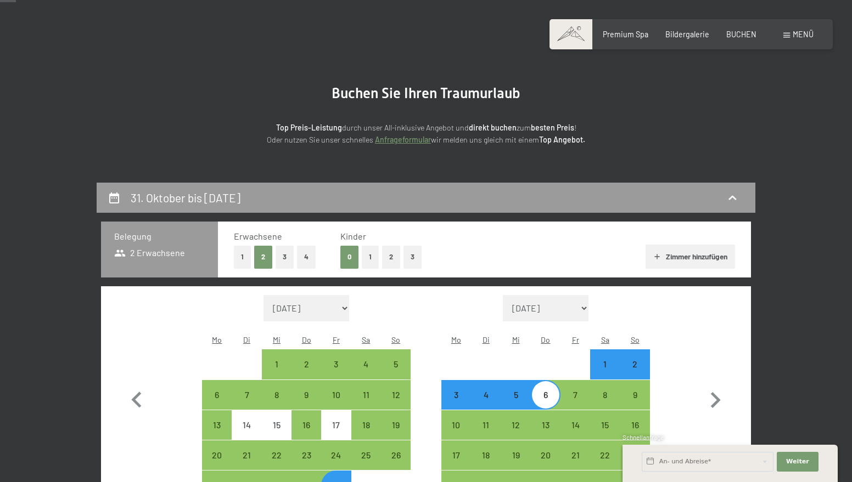
scroll to position [46, 0]
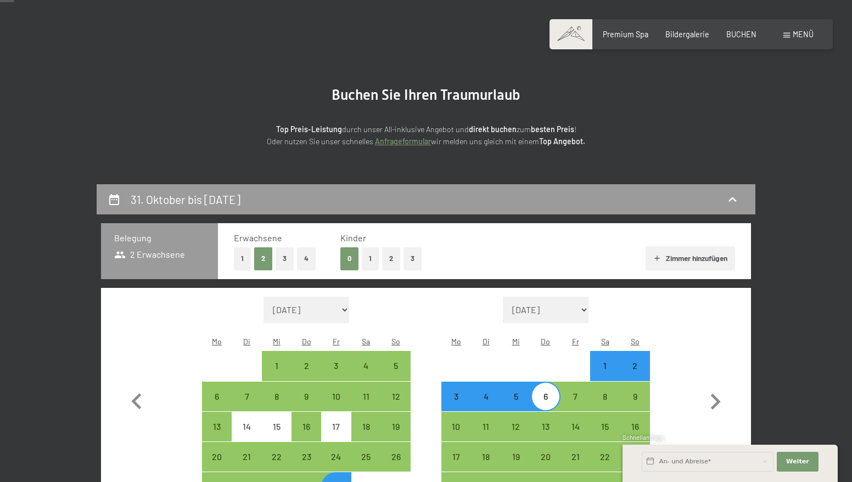
click at [245, 260] on button "1" at bounding box center [242, 258] width 17 height 22
select select "2025-10-01"
select select "2025-11-01"
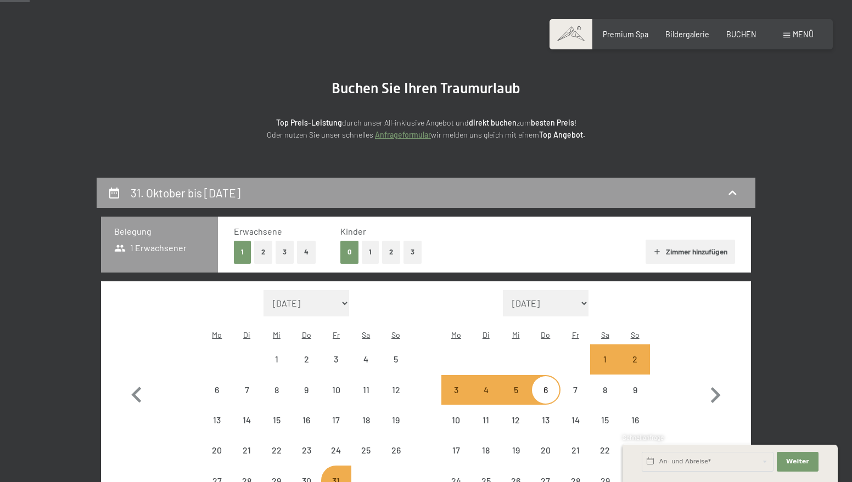
select select "2025-10-01"
select select "2025-11-01"
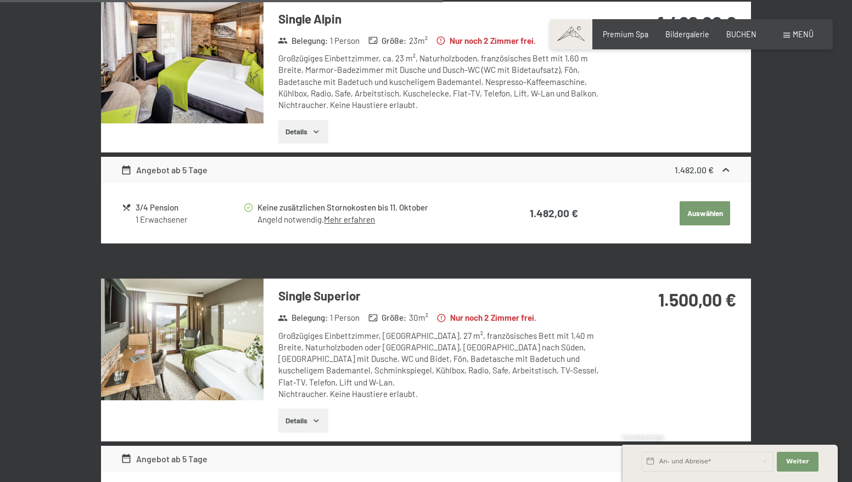
scroll to position [982, 0]
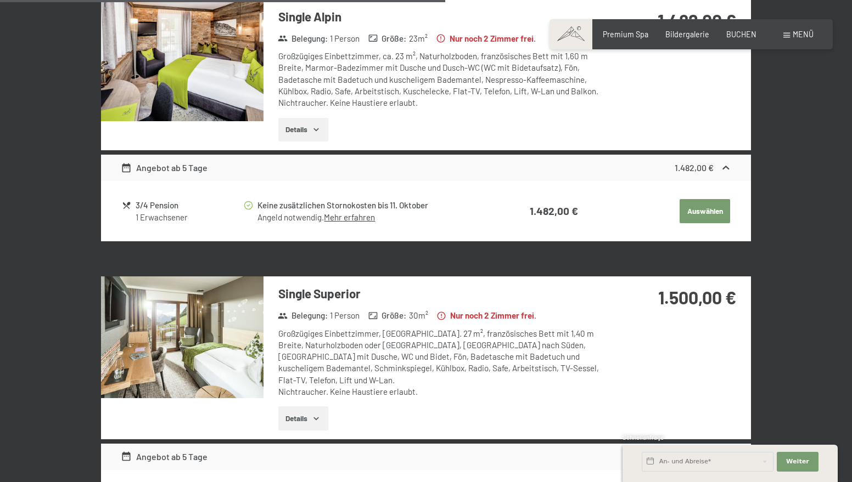
click at [313, 407] on button "Details" at bounding box center [303, 419] width 50 height 24
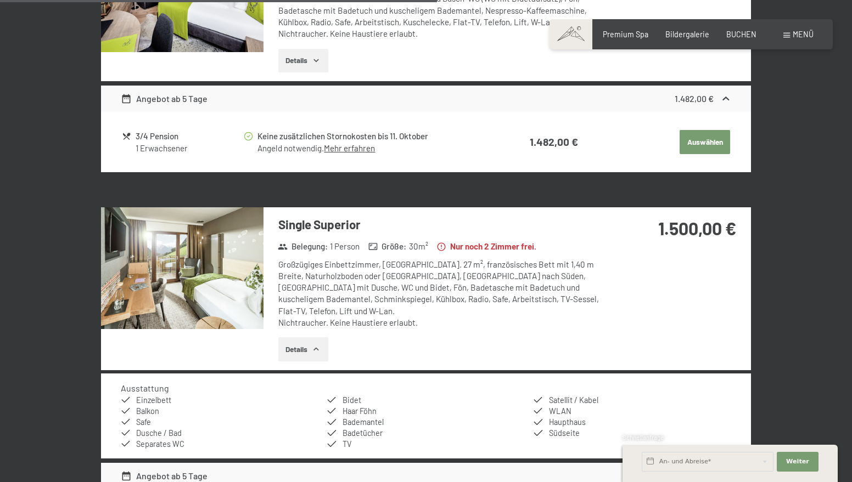
scroll to position [1054, 0]
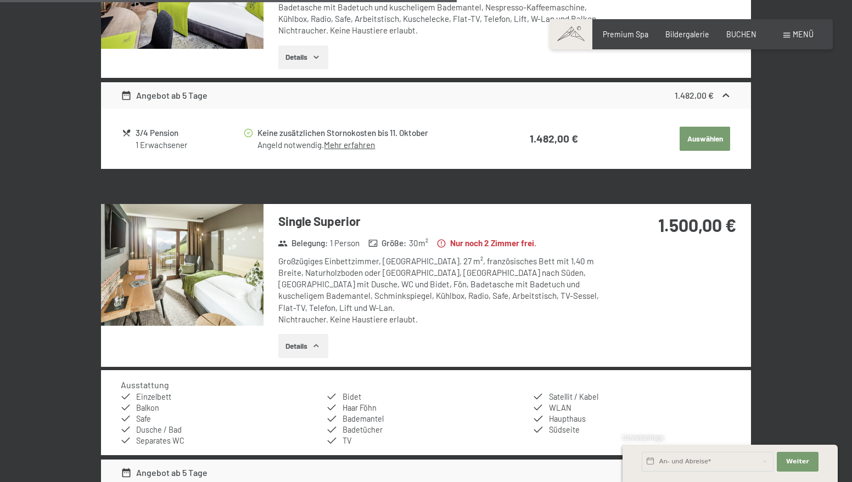
click at [215, 249] on img at bounding box center [182, 265] width 162 height 122
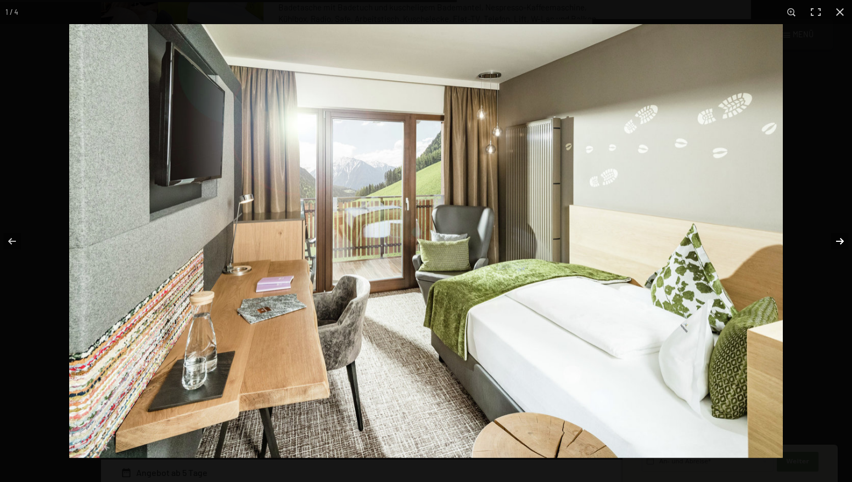
click at [841, 244] on button "button" at bounding box center [832, 241] width 38 height 55
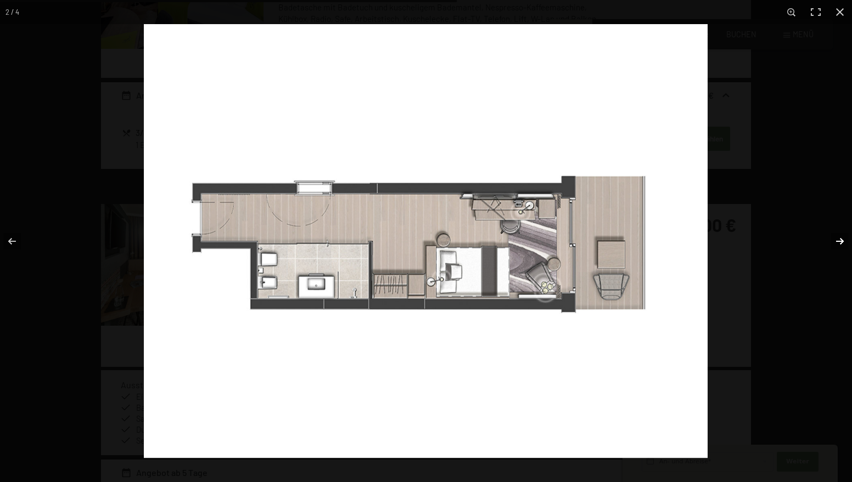
click at [841, 244] on button "button" at bounding box center [832, 241] width 38 height 55
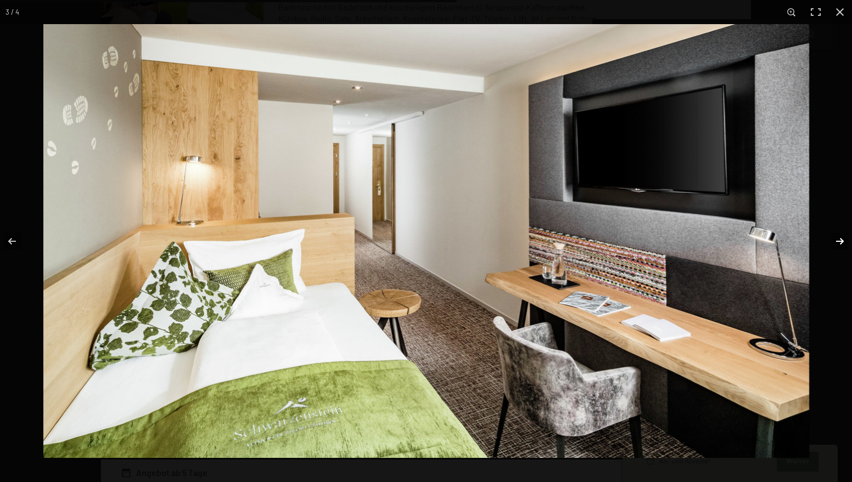
click at [841, 244] on button "button" at bounding box center [832, 241] width 38 height 55
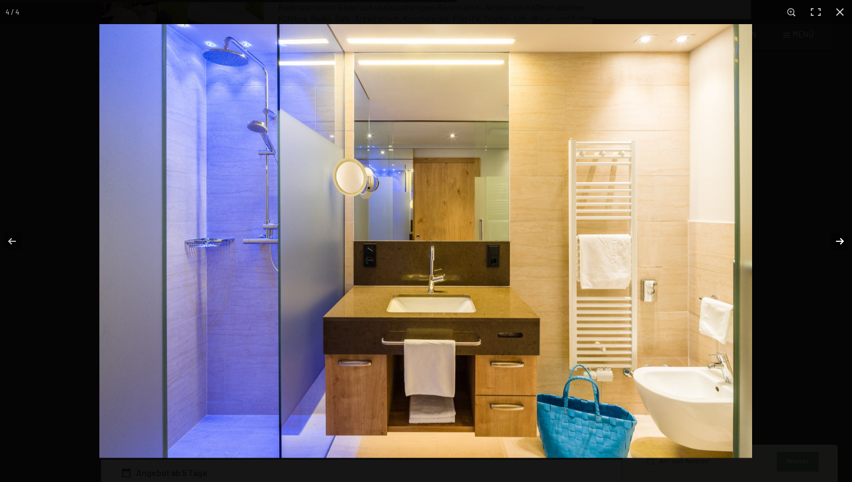
click at [841, 244] on button "button" at bounding box center [832, 241] width 38 height 55
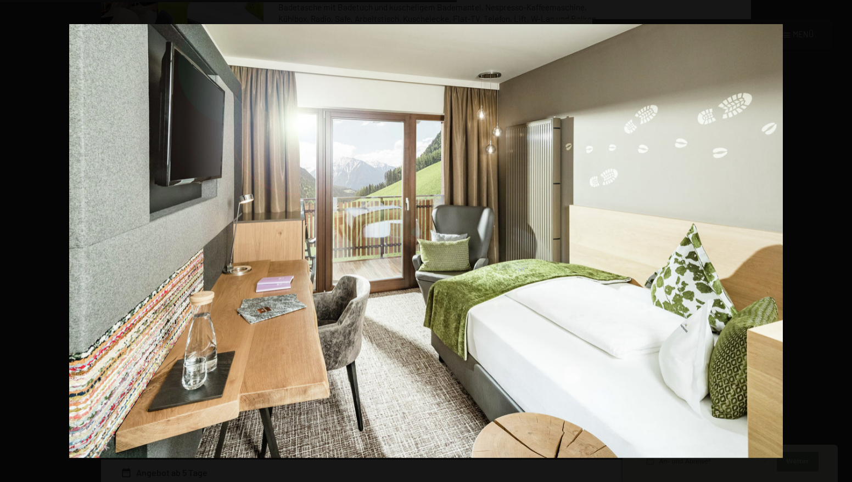
click at [841, 244] on button "button" at bounding box center [832, 241] width 38 height 55
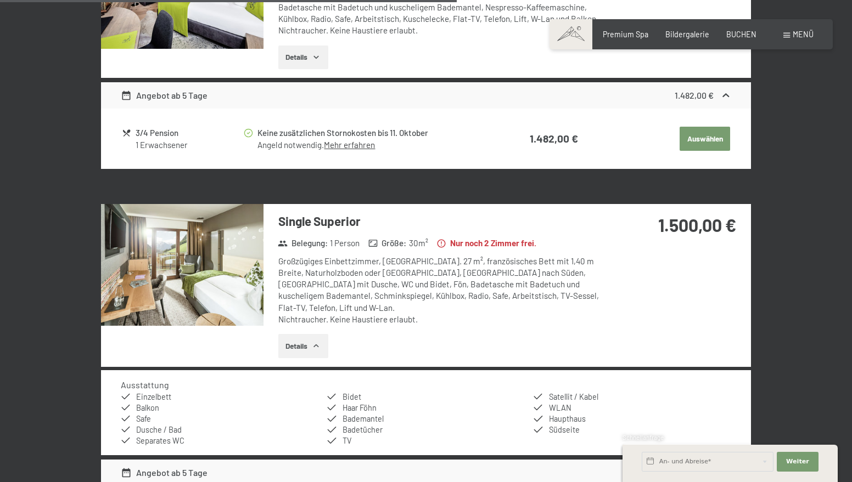
click at [0, 0] on button "button" at bounding box center [0, 0] width 0 height 0
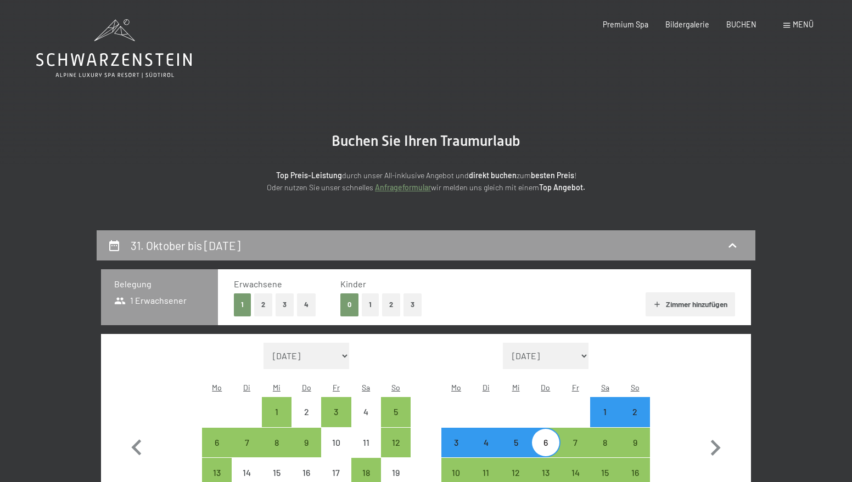
scroll to position [0, 0]
click at [162, 53] on icon at bounding box center [113, 48] width 155 height 59
